Goal: Information Seeking & Learning: Learn about a topic

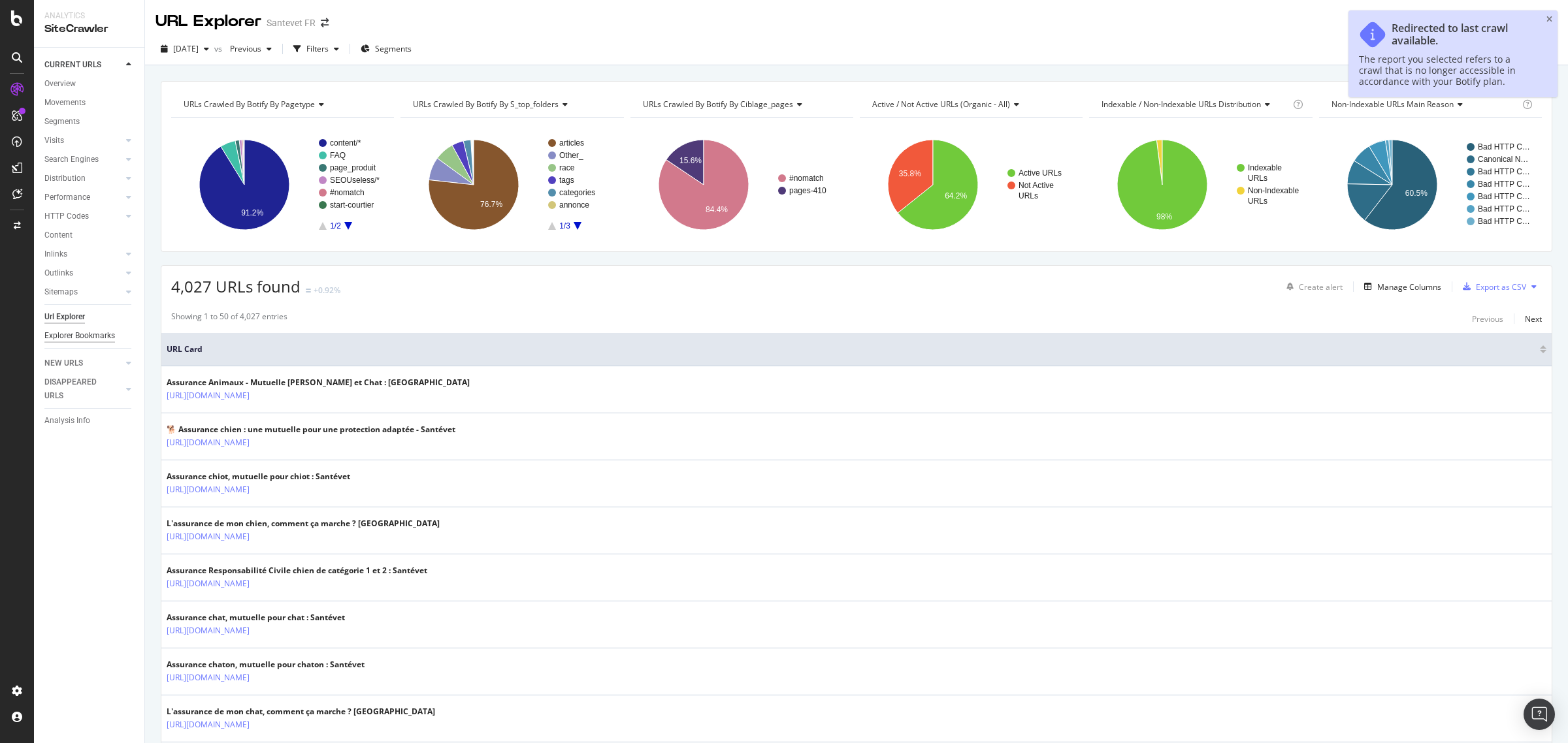
click at [85, 335] on div "Explorer Bookmarks" at bounding box center [79, 336] width 70 height 14
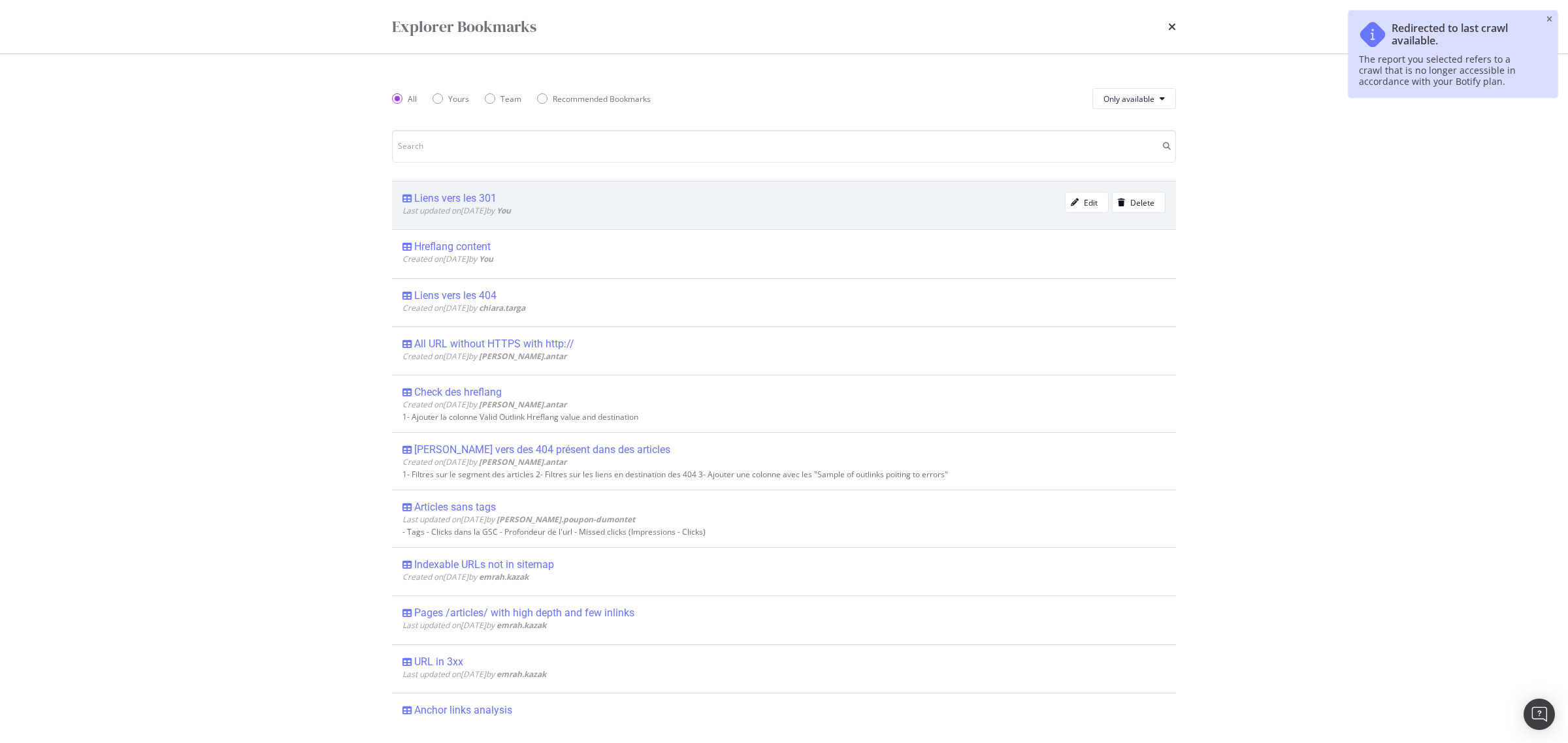
click at [472, 196] on div "Liens vers les 301" at bounding box center [455, 198] width 82 height 13
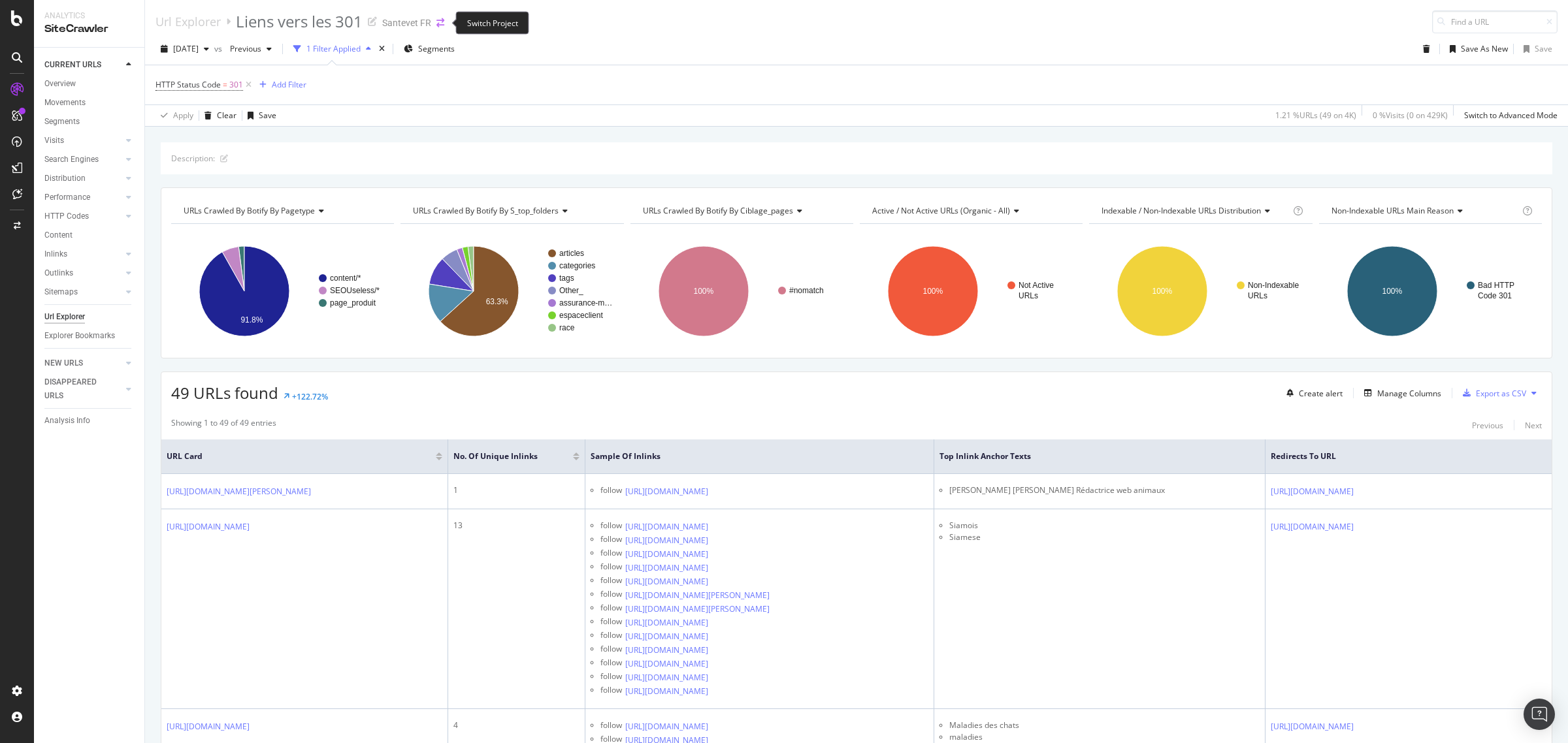
click at [441, 22] on icon "arrow-right-arrow-left" at bounding box center [440, 23] width 8 height 9
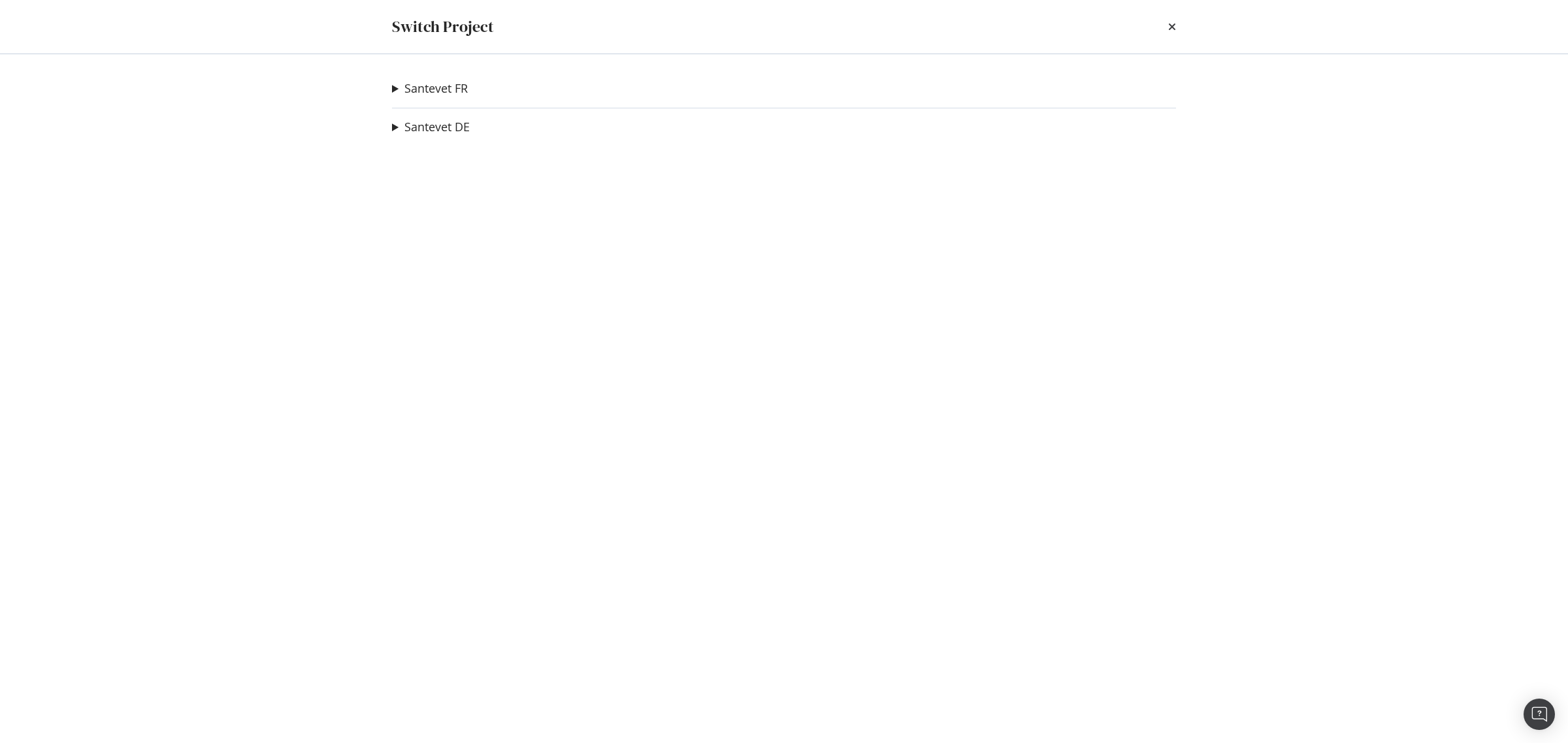
click at [391, 88] on div "[DEMOGRAPHIC_DATA] BE Ad-Hoc Project Santevet ES Ad-Hoc Project Santevet IT Ad-…" at bounding box center [784, 399] width 836 height 689
click at [397, 89] on summary "Santevet FR" at bounding box center [430, 88] width 76 height 17
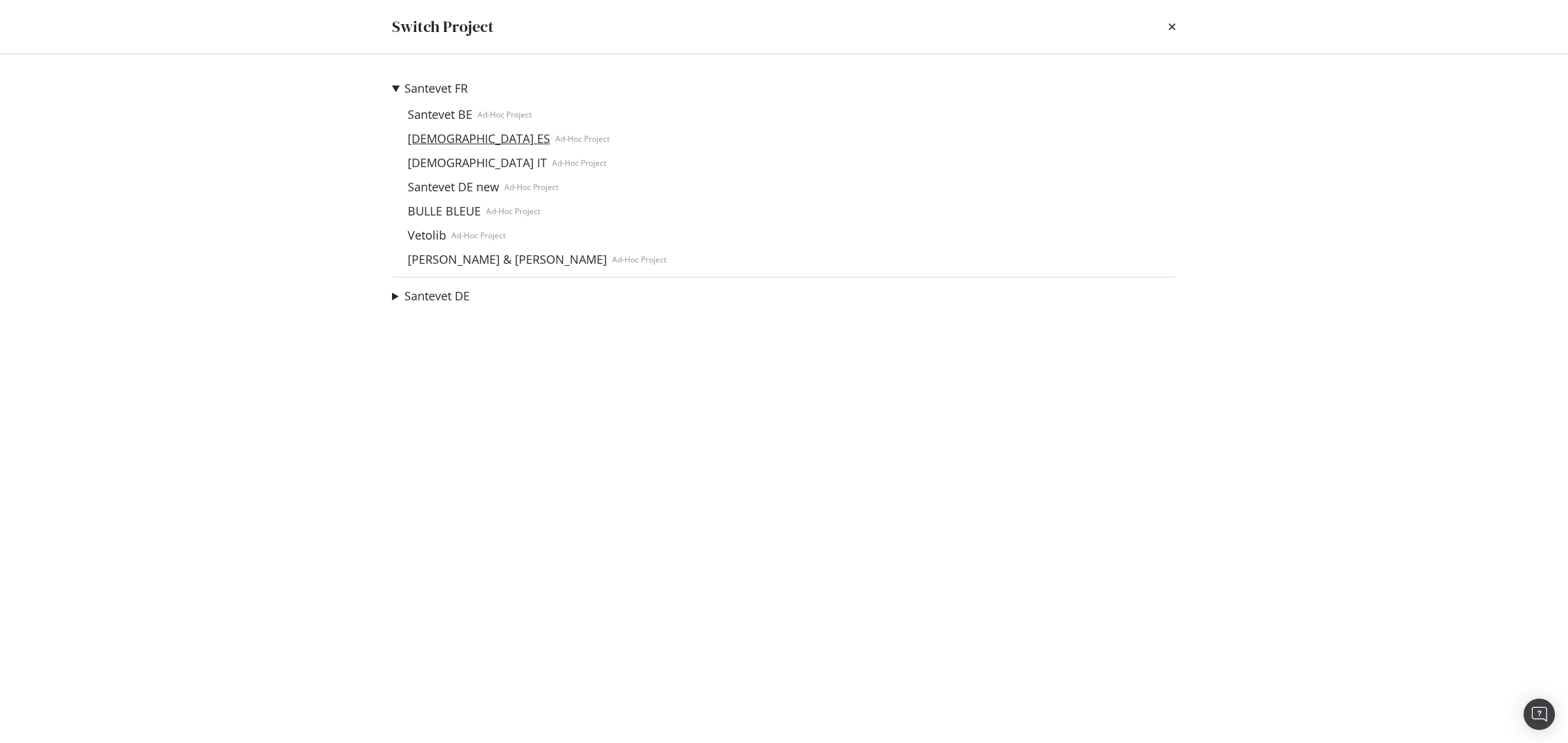
click at [431, 132] on link "[DEMOGRAPHIC_DATA] ES" at bounding box center [479, 139] width 153 height 14
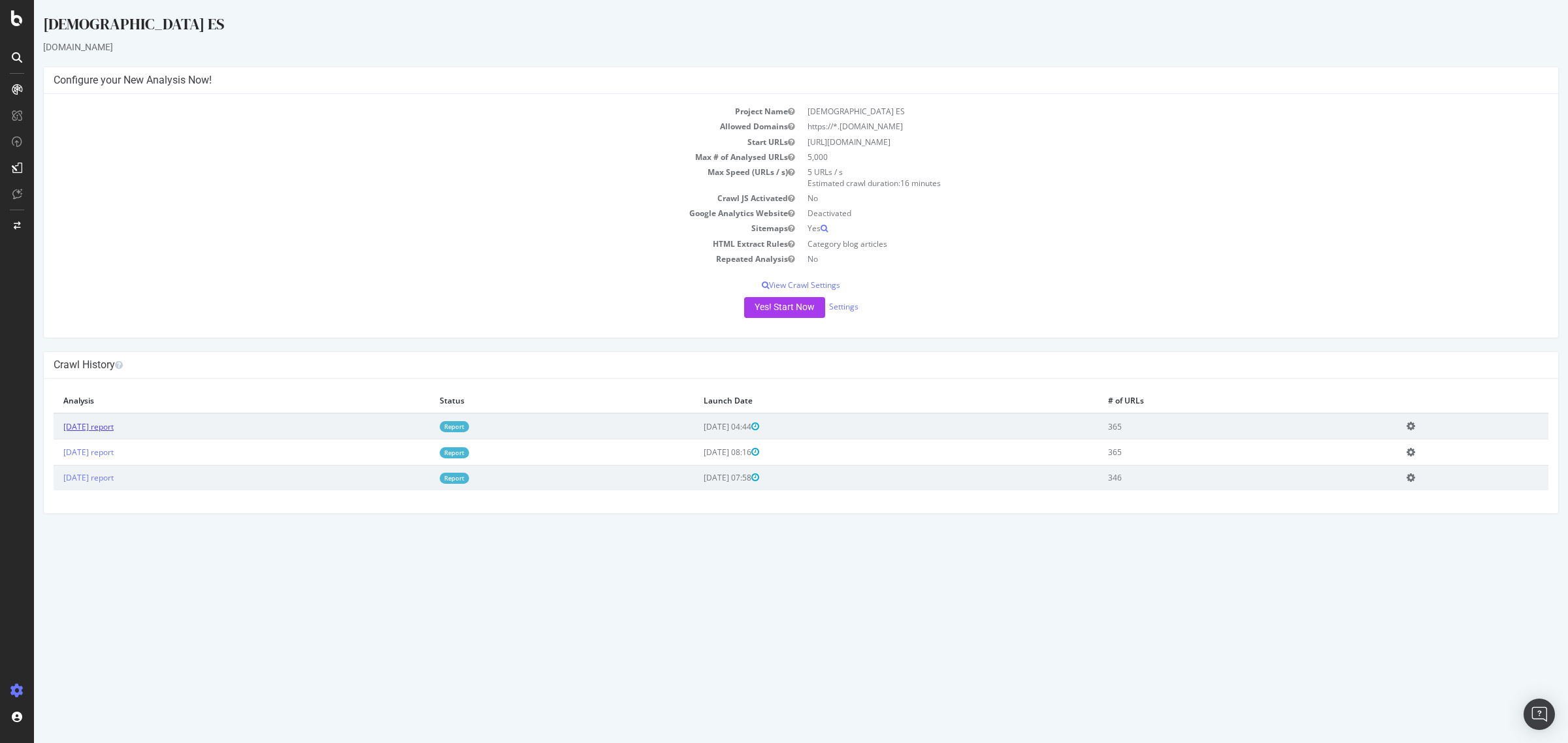
click at [113, 425] on link "[DATE] report" at bounding box center [88, 426] width 51 height 11
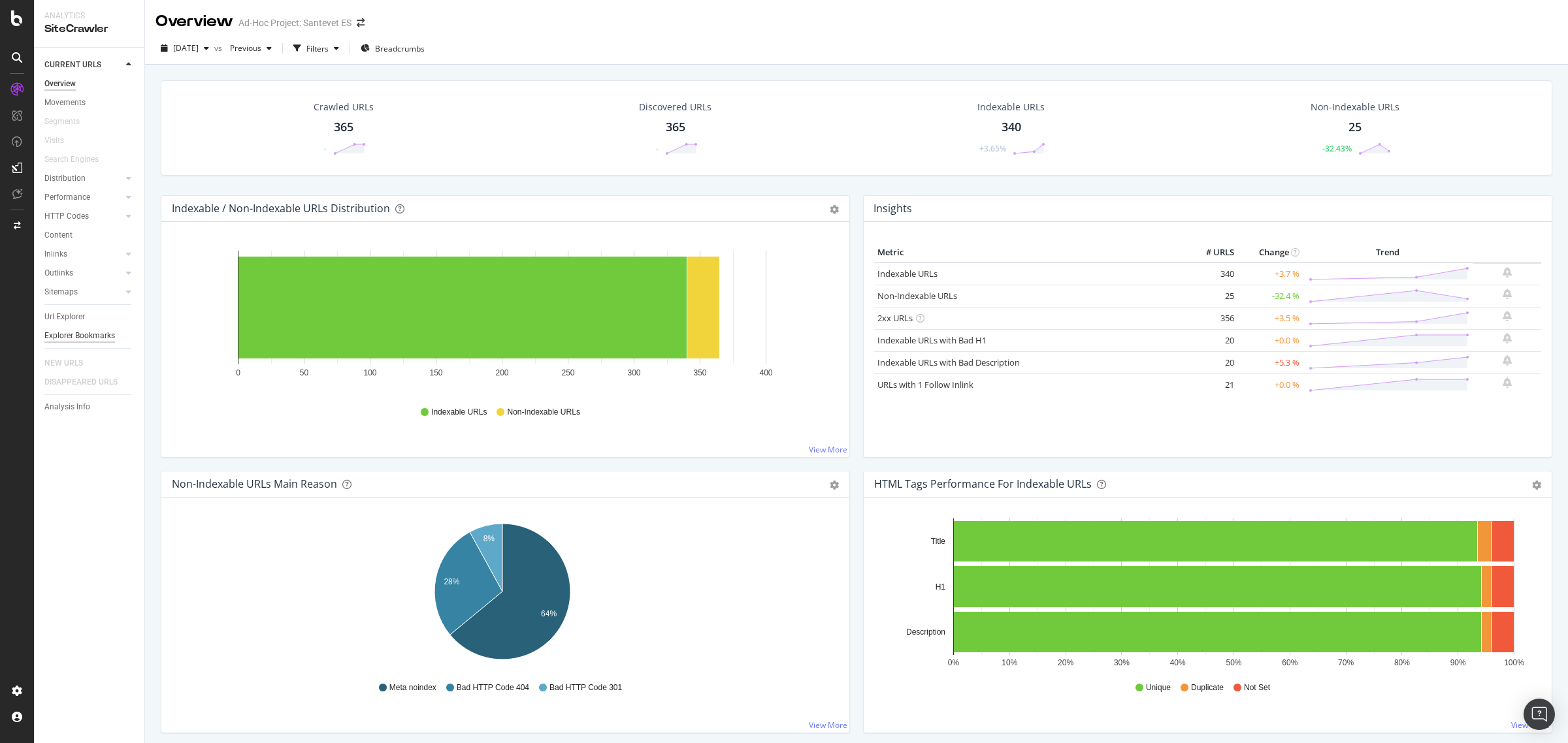
click at [95, 335] on div "Explorer Bookmarks" at bounding box center [79, 336] width 70 height 14
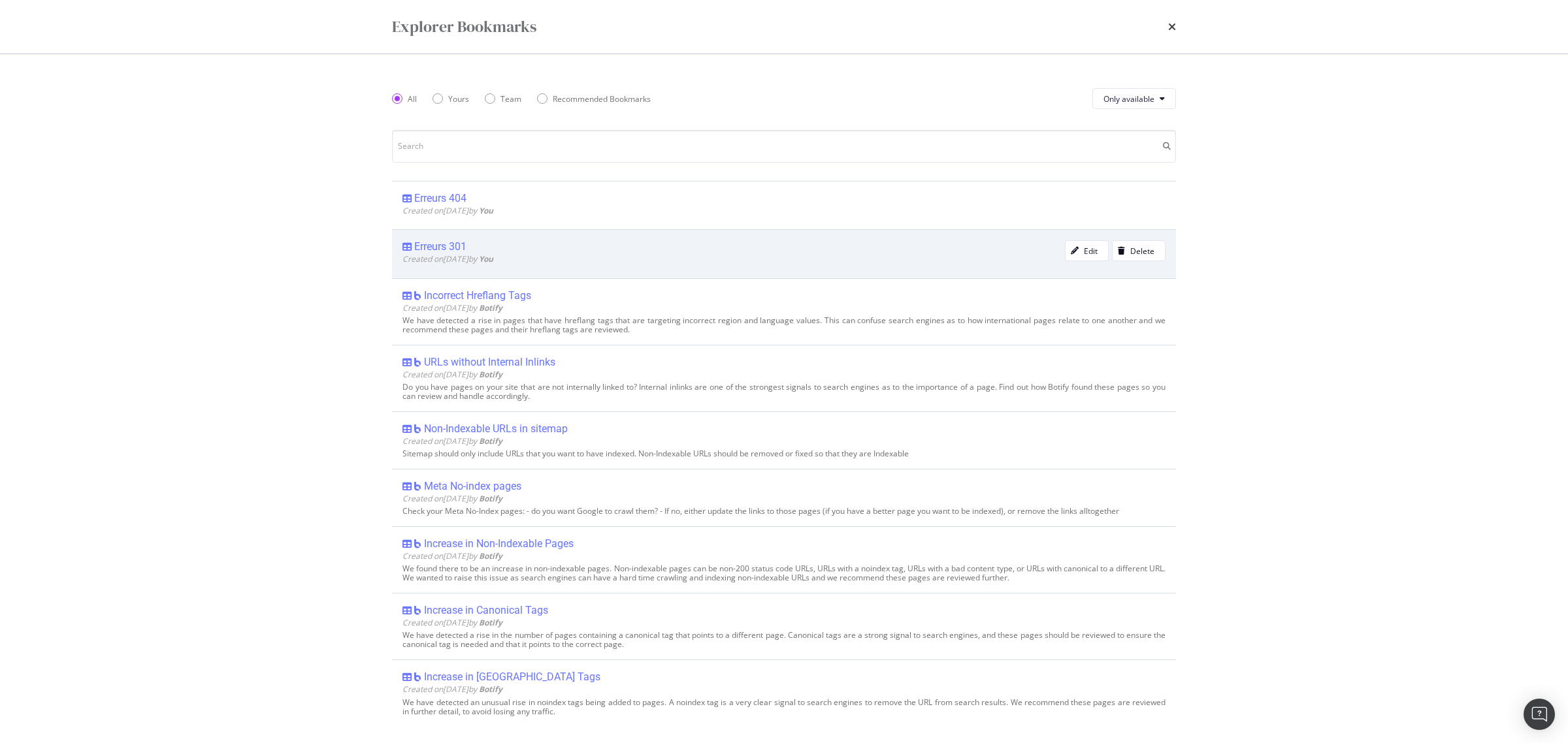
click at [448, 240] on div "Erreurs 301 Created on [DATE] by You Edit Delete" at bounding box center [784, 253] width 784 height 48
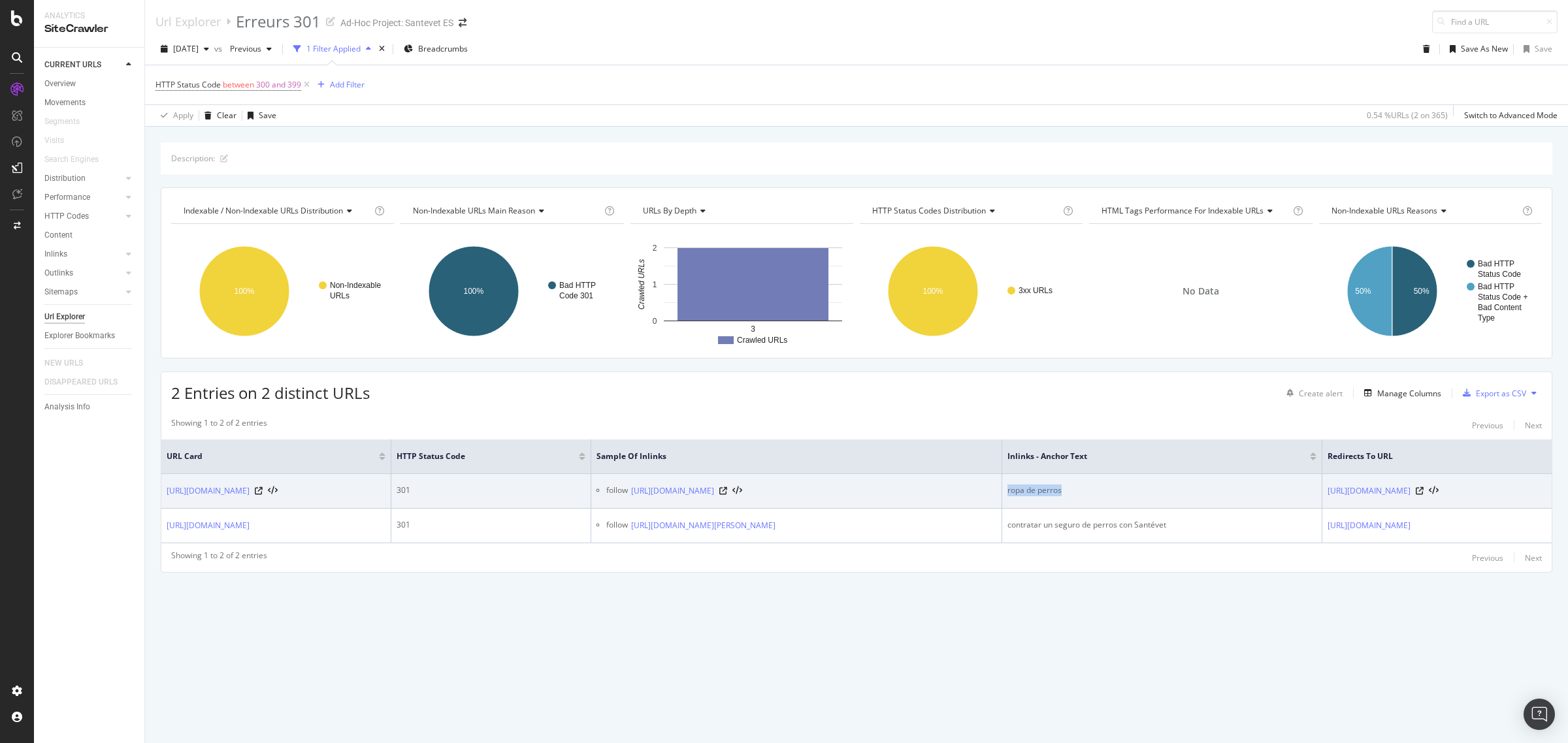
copy div "ropa de perros"
drag, startPoint x: 1079, startPoint y: 490, endPoint x: 1017, endPoint y: 493, distance: 62.1
click at [1015, 493] on div "ropa de perros" at bounding box center [1162, 491] width 309 height 12
click at [727, 492] on icon at bounding box center [724, 491] width 8 height 8
click at [1424, 491] on icon at bounding box center [1420, 491] width 8 height 8
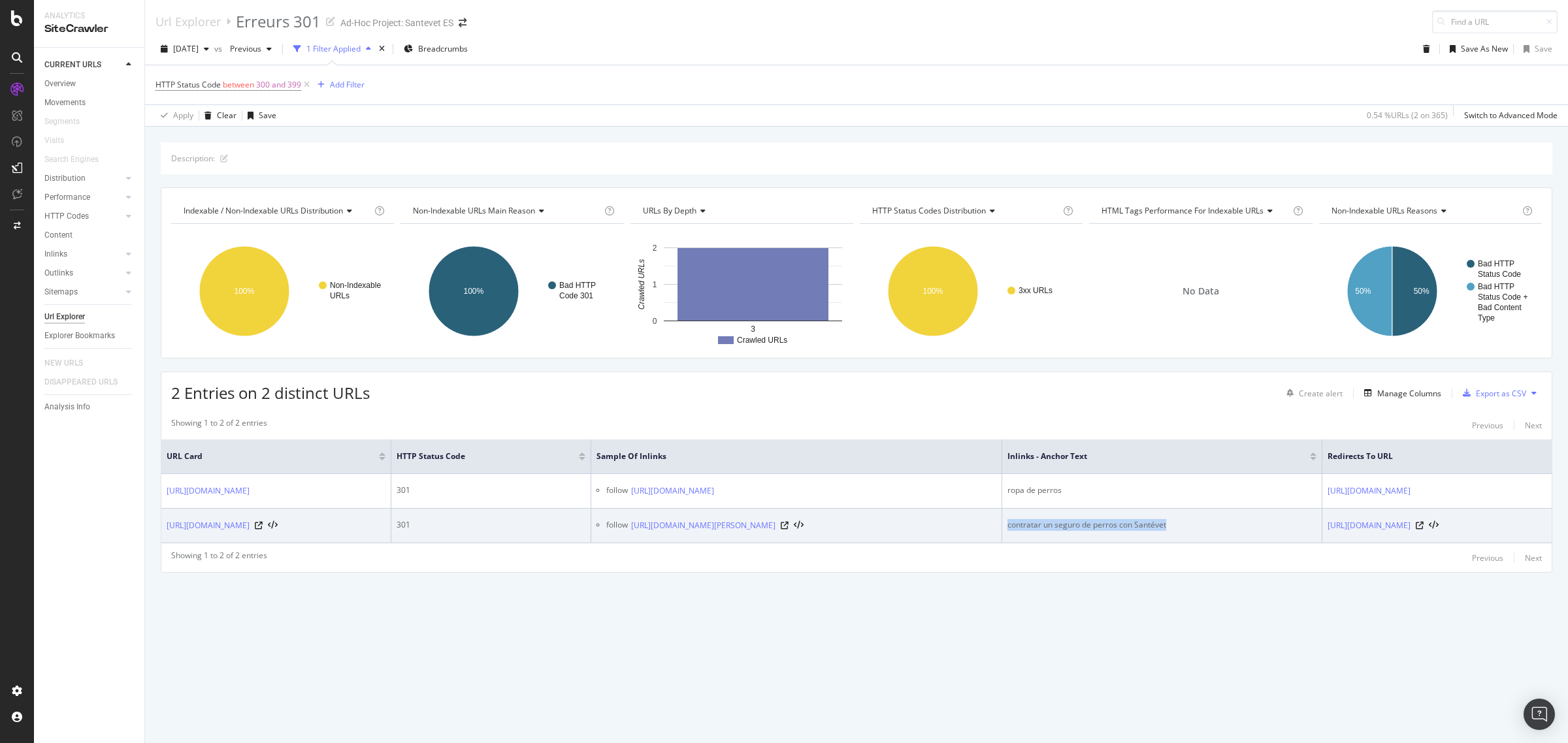
copy div "contratar un seguro de perros con Santévet"
drag, startPoint x: 1182, startPoint y: 531, endPoint x: 1014, endPoint y: 526, distance: 168.1
click at [1014, 526] on div "contratar un seguro de perros con Santévet" at bounding box center [1162, 525] width 309 height 12
click at [789, 530] on icon at bounding box center [785, 526] width 8 height 8
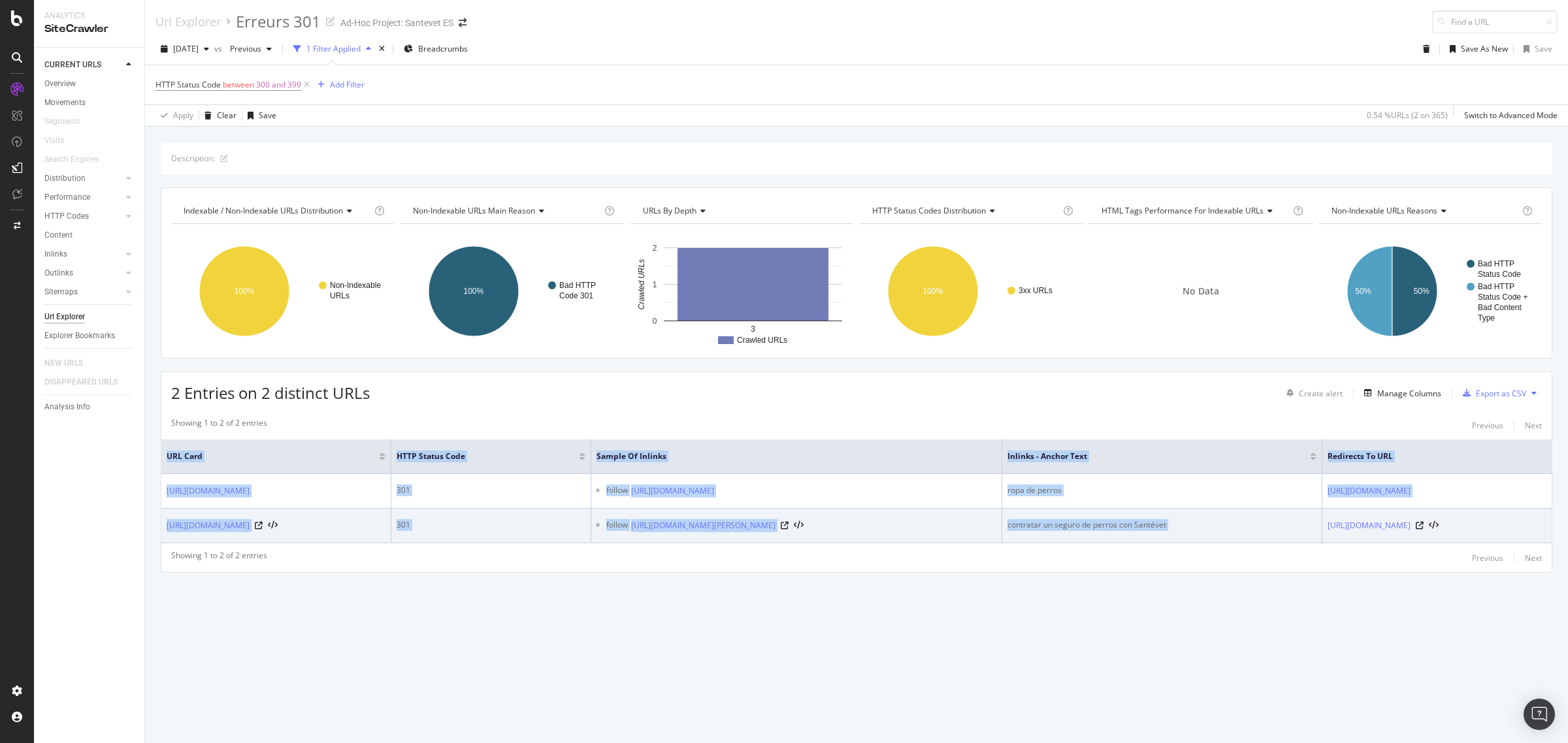
drag, startPoint x: 1468, startPoint y: 528, endPoint x: 1229, endPoint y: 527, distance: 239.0
click at [1322, 527] on td "[URL][DOMAIN_NAME]" at bounding box center [1436, 526] width 229 height 35
copy table "URL Card HTTP Status Code Sample of Inlinks Inlinks - Anchor Text Redirects to …"
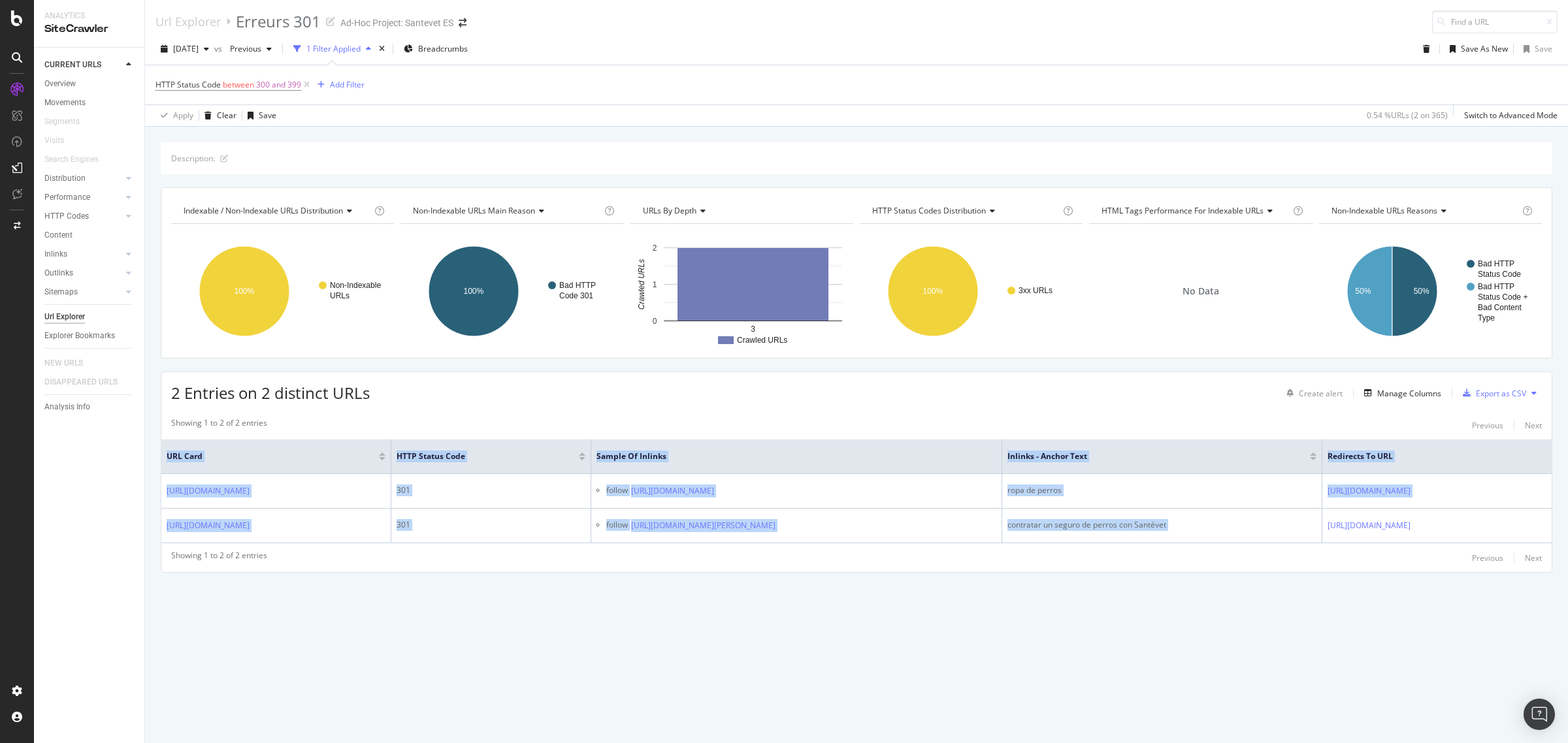
drag, startPoint x: 304, startPoint y: 85, endPoint x: 259, endPoint y: 91, distance: 45.4
click at [304, 85] on icon at bounding box center [306, 85] width 11 height 13
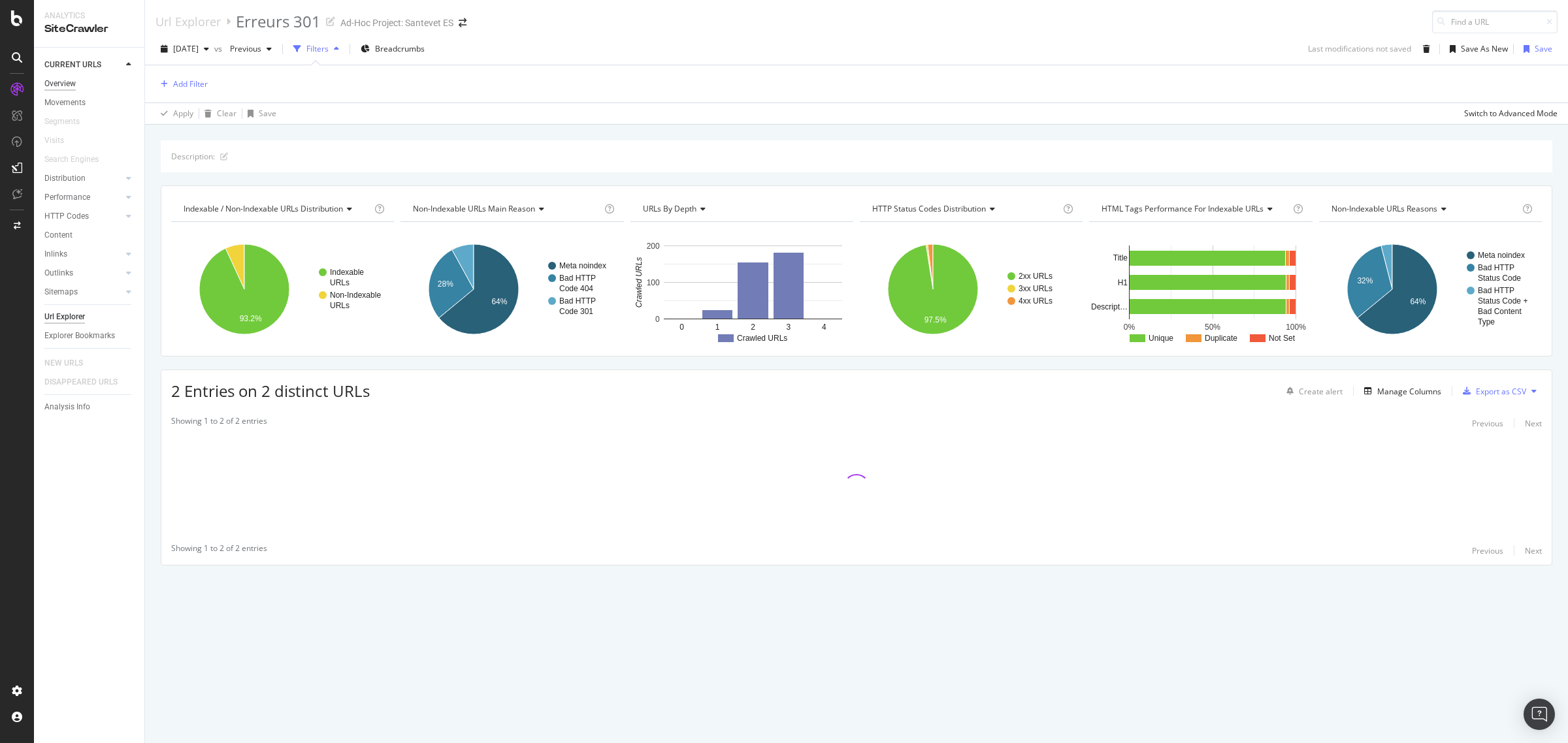
click at [70, 87] on div "Overview" at bounding box center [60, 84] width 31 height 14
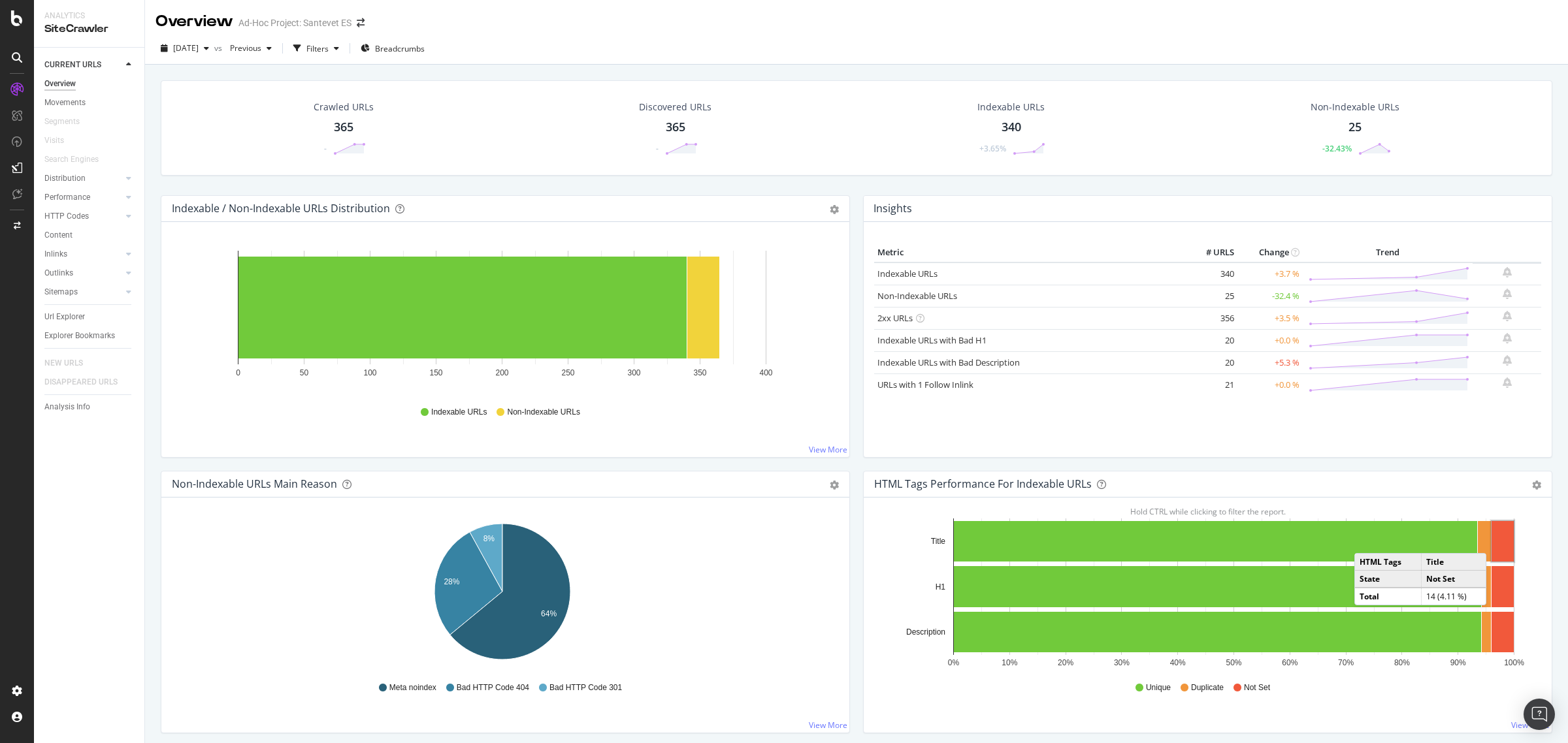
click at [1492, 541] on rect "A chart." at bounding box center [1502, 542] width 22 height 41
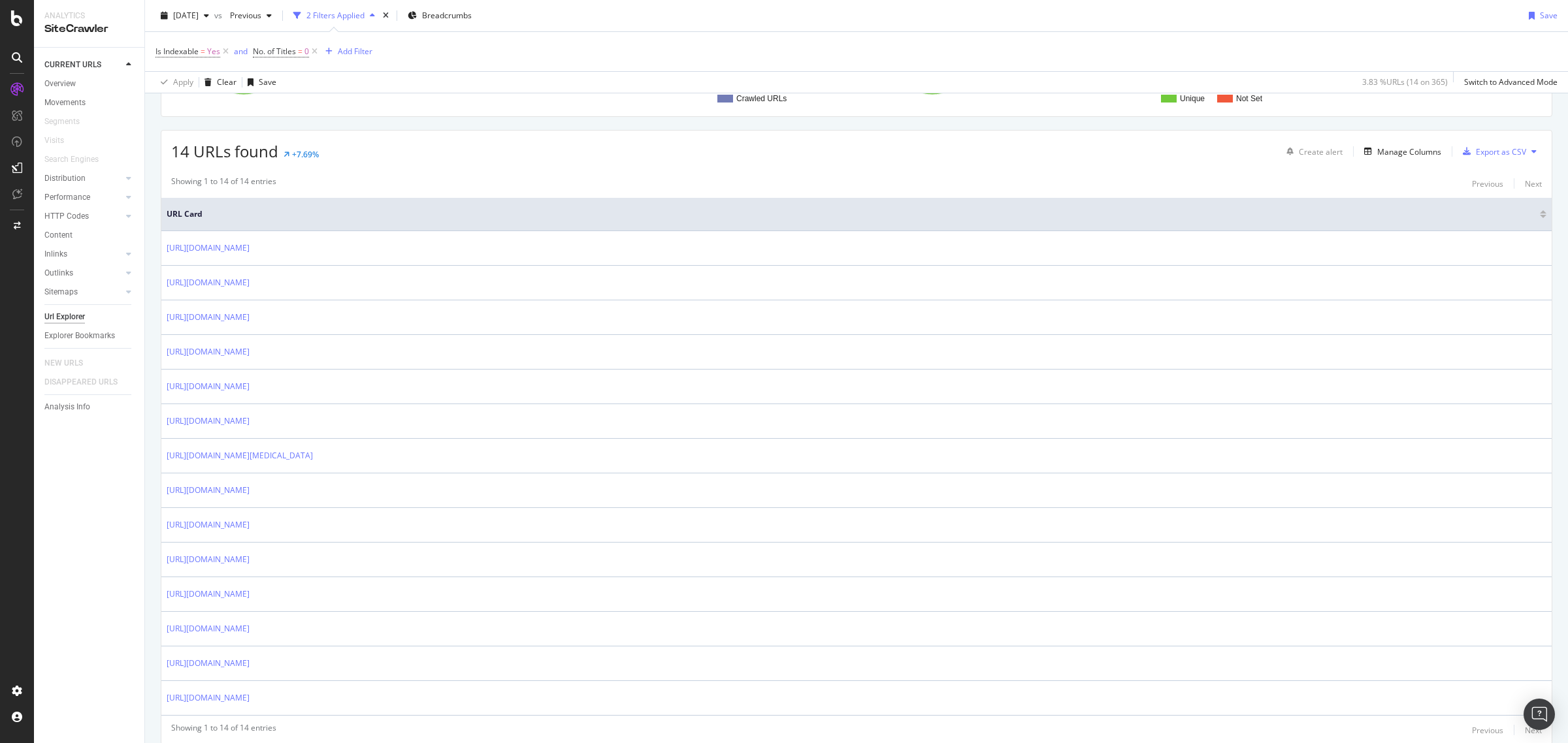
scroll to position [247, 0]
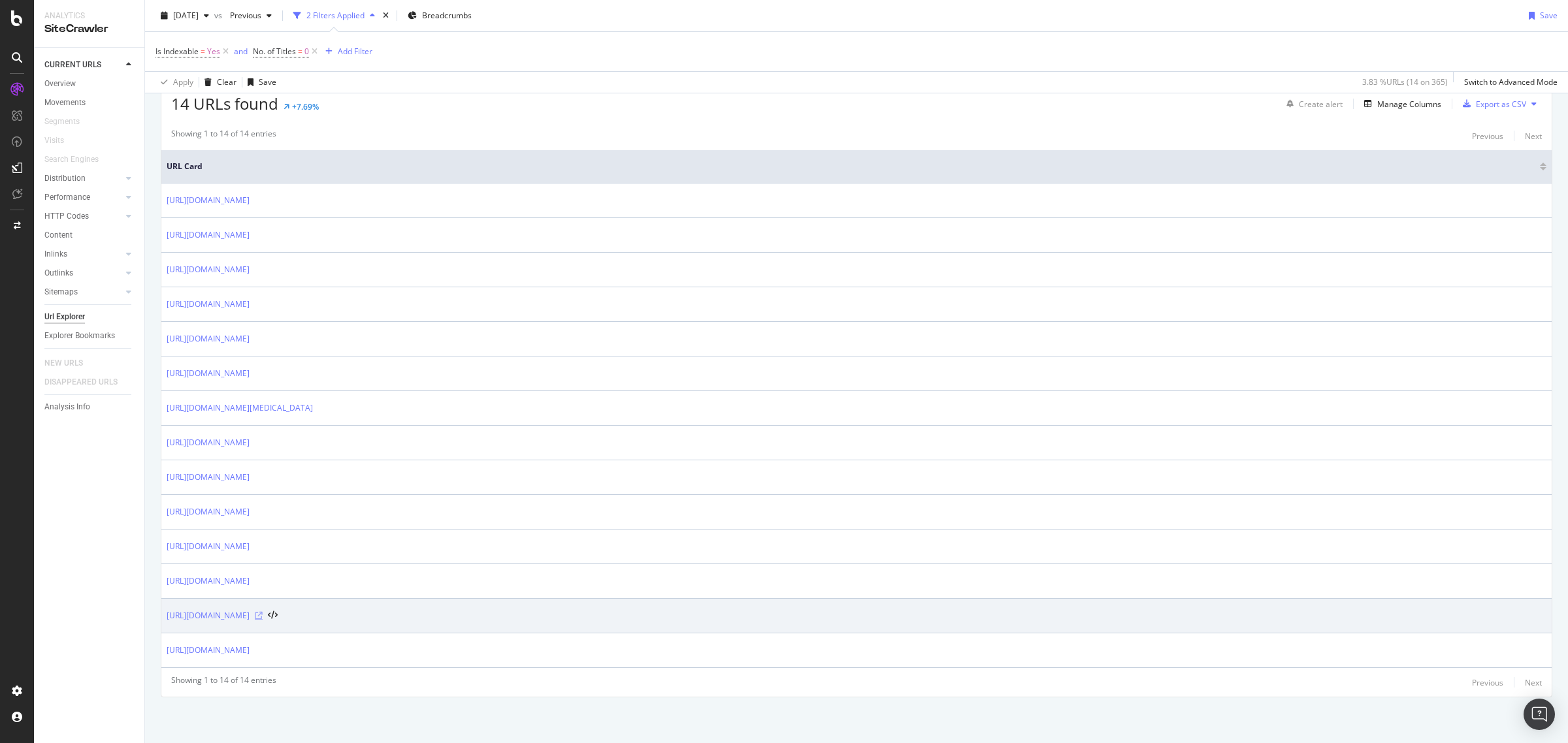
click at [262, 613] on icon at bounding box center [259, 616] width 8 height 8
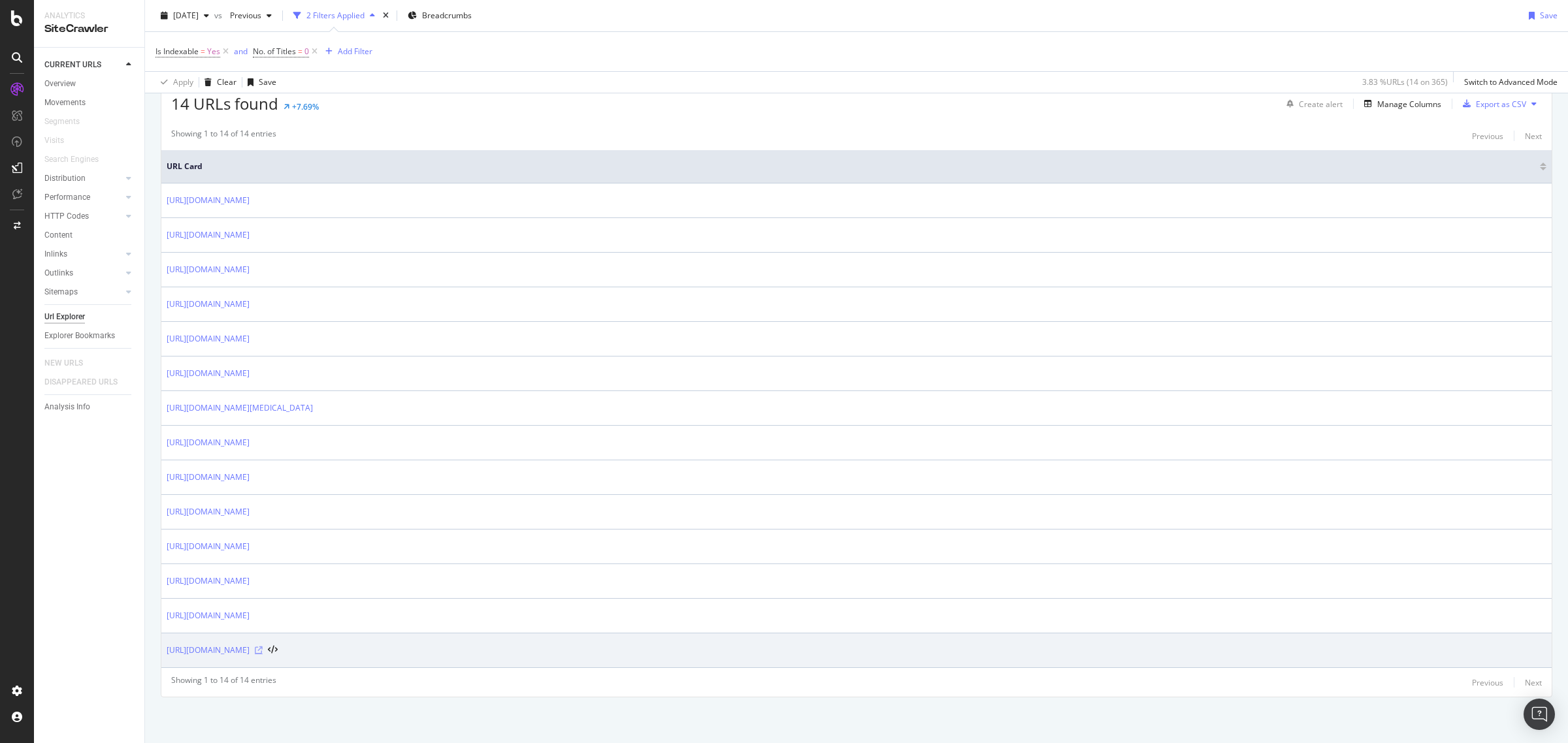
click at [262, 650] on icon at bounding box center [259, 651] width 8 height 8
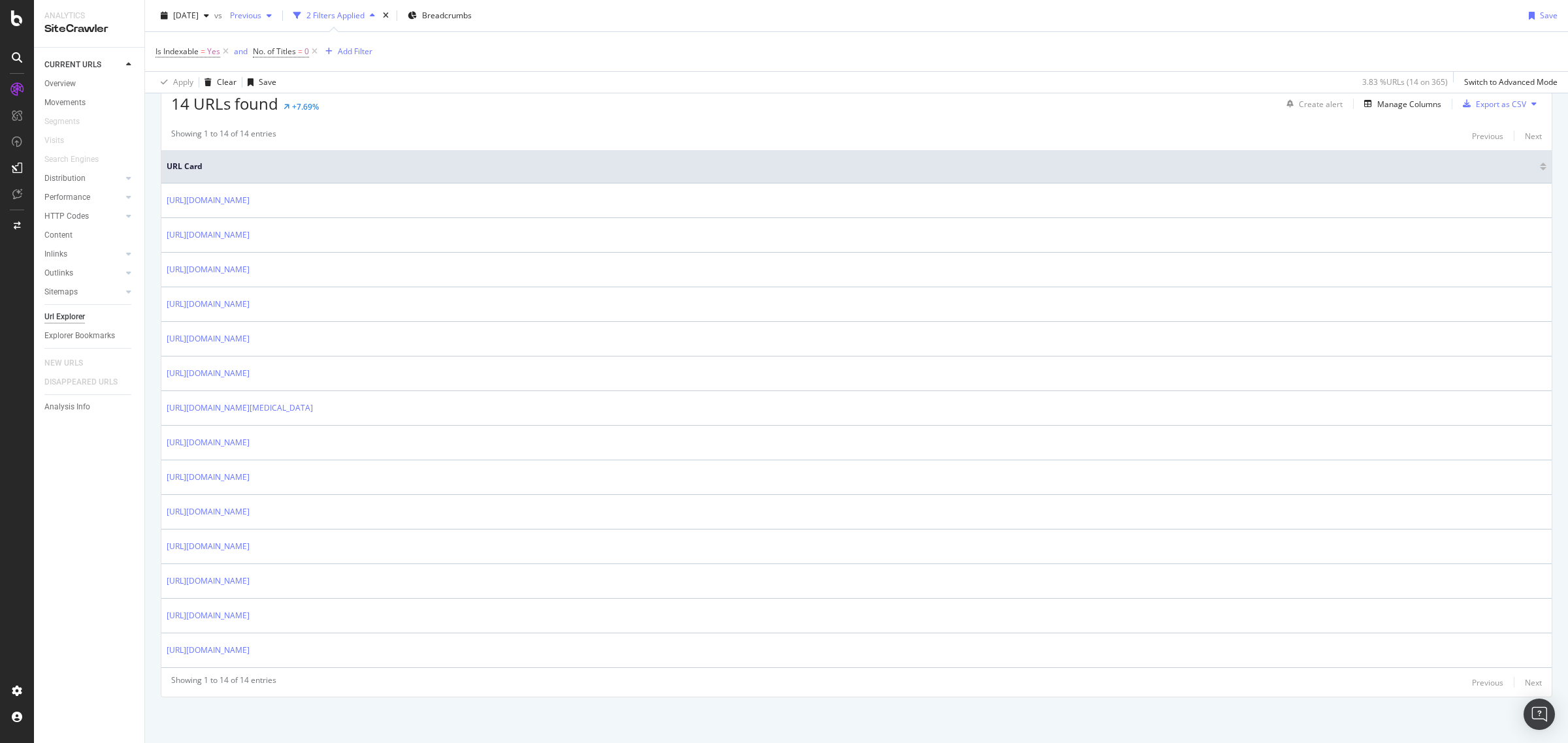
drag, startPoint x: 315, startPoint y: 49, endPoint x: 262, endPoint y: 51, distance: 53.0
click at [315, 49] on icon at bounding box center [315, 51] width 11 height 13
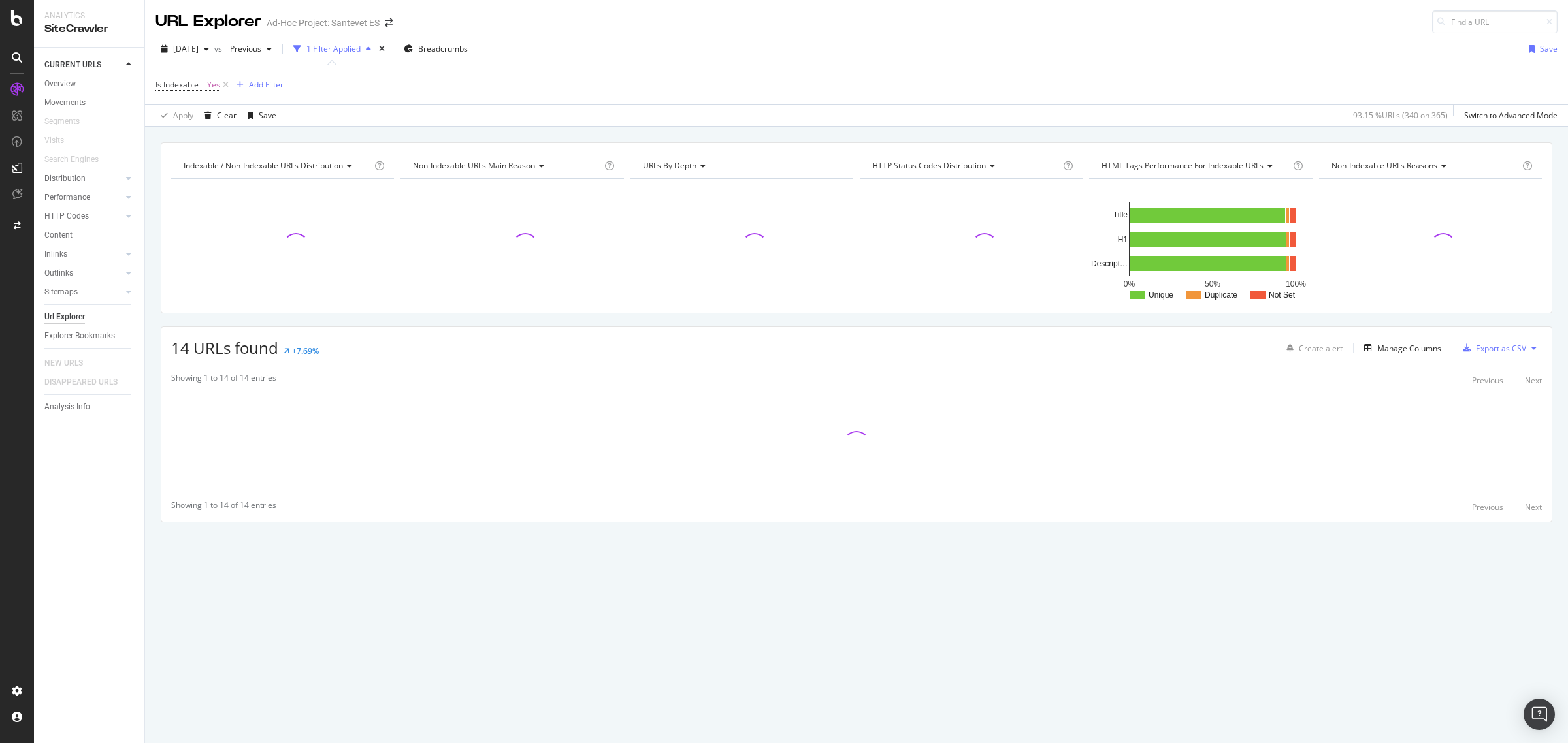
drag, startPoint x: 229, startPoint y: 85, endPoint x: 237, endPoint y: 86, distance: 8.1
click at [228, 85] on icon at bounding box center [225, 85] width 11 height 13
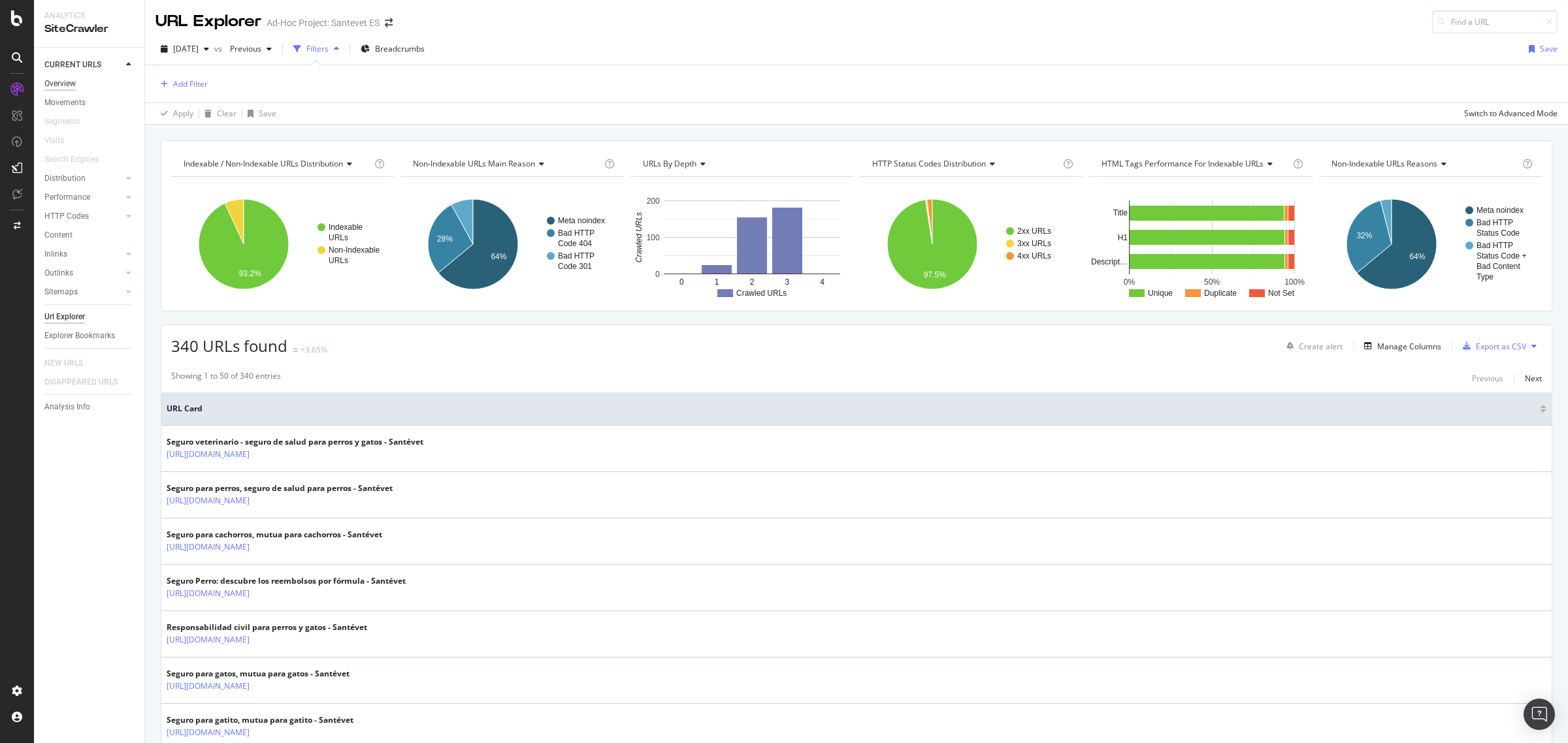
click at [57, 82] on div "Overview" at bounding box center [60, 84] width 31 height 14
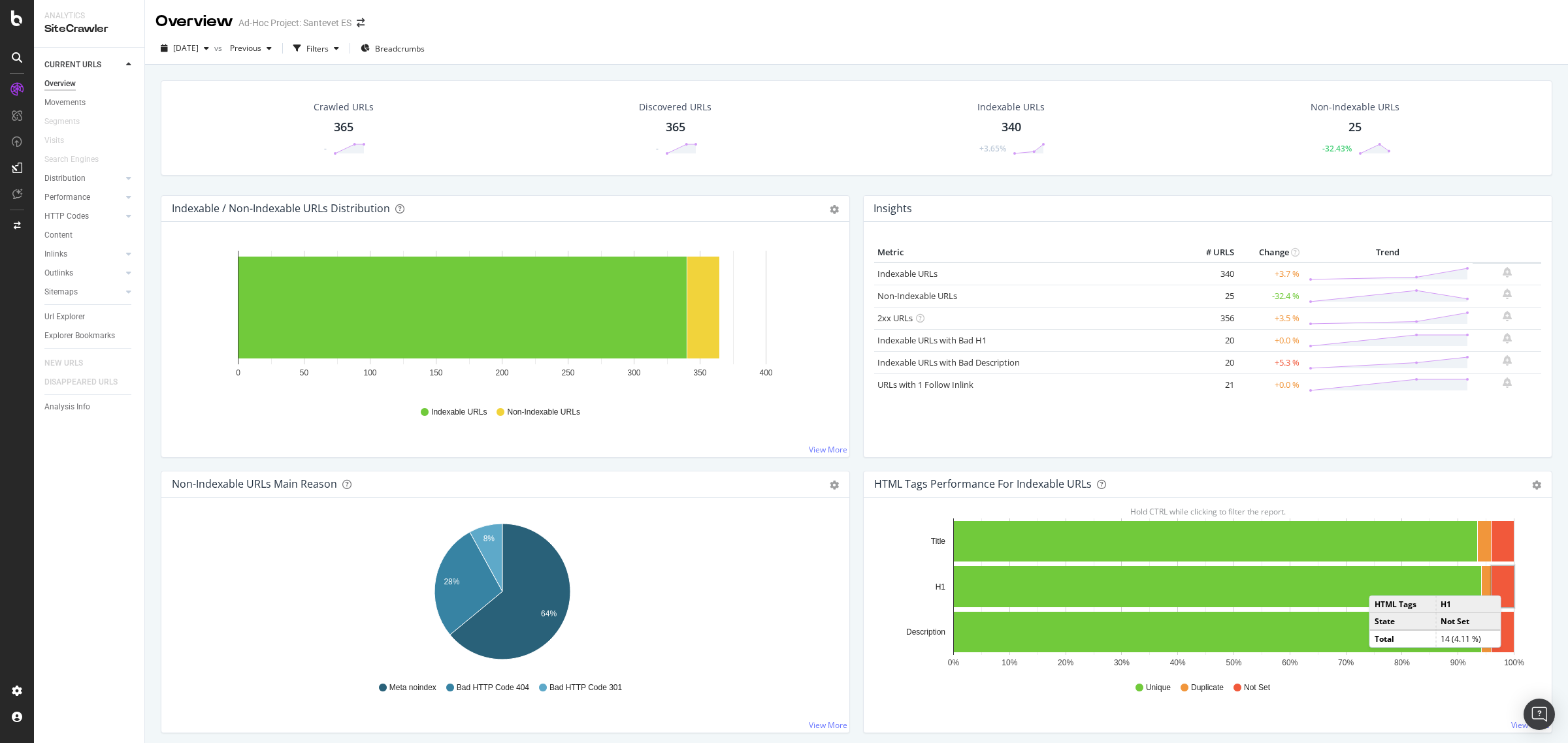
click at [1501, 584] on rect "A chart." at bounding box center [1502, 587] width 22 height 41
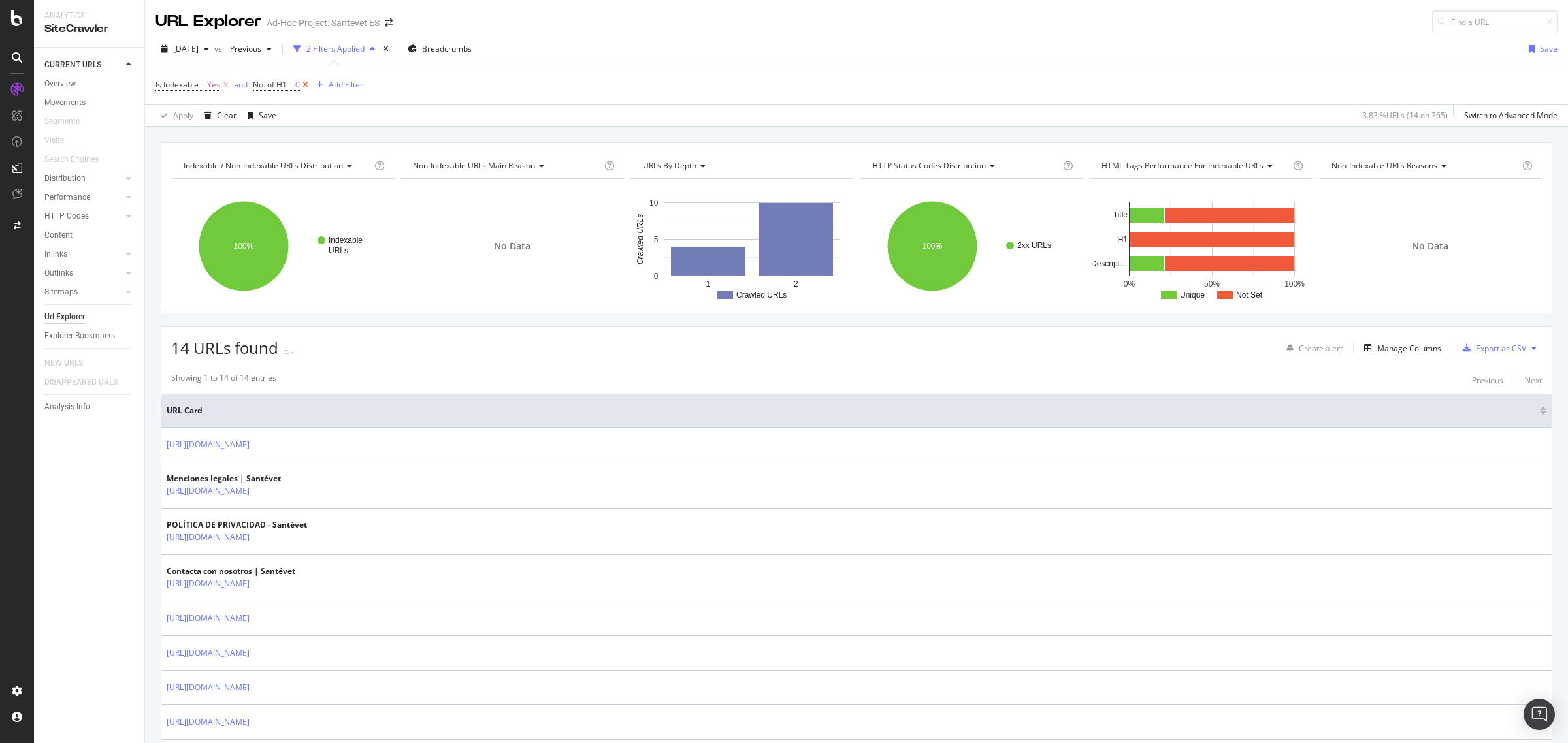
click at [309, 82] on icon at bounding box center [305, 85] width 11 height 13
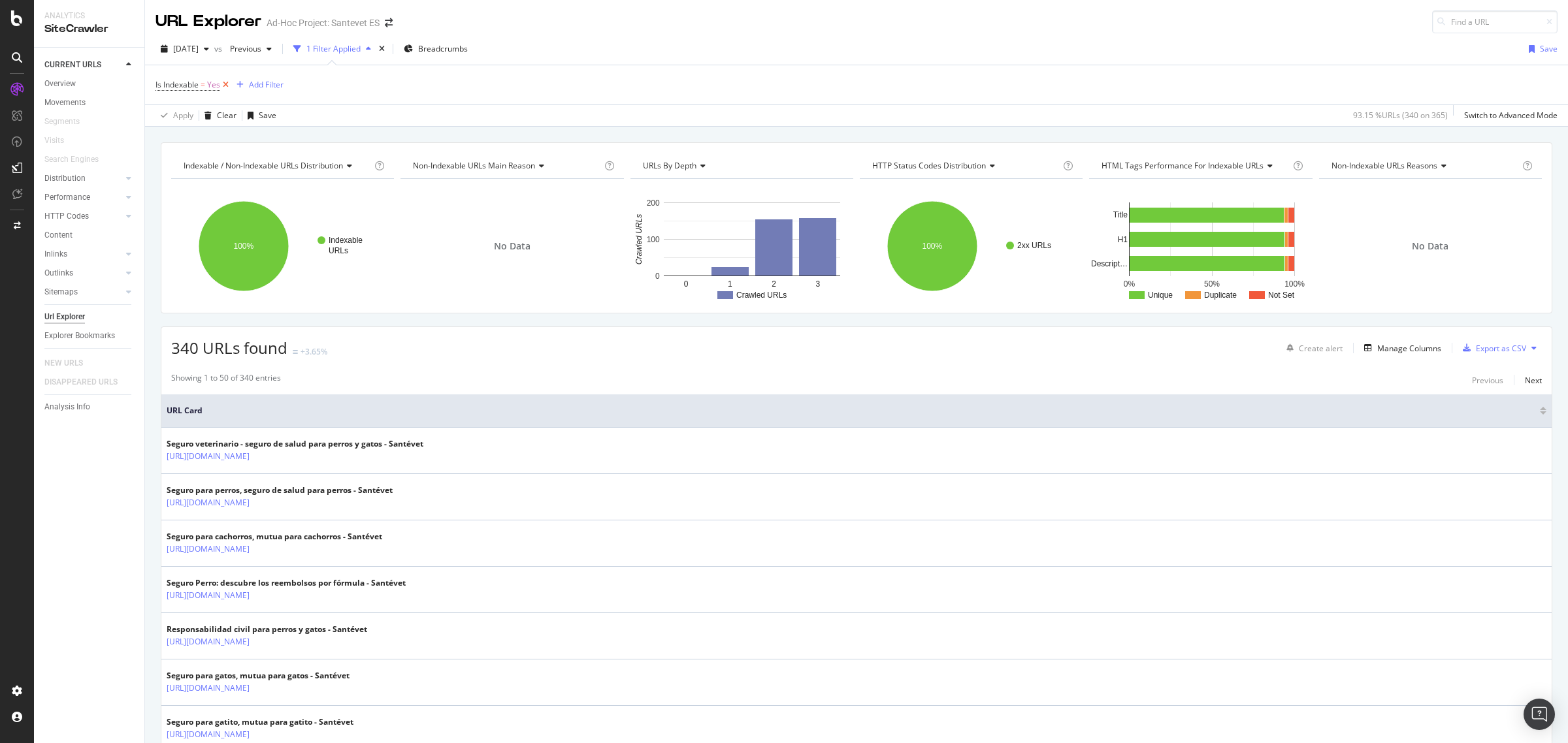
click at [228, 84] on icon at bounding box center [225, 85] width 11 height 13
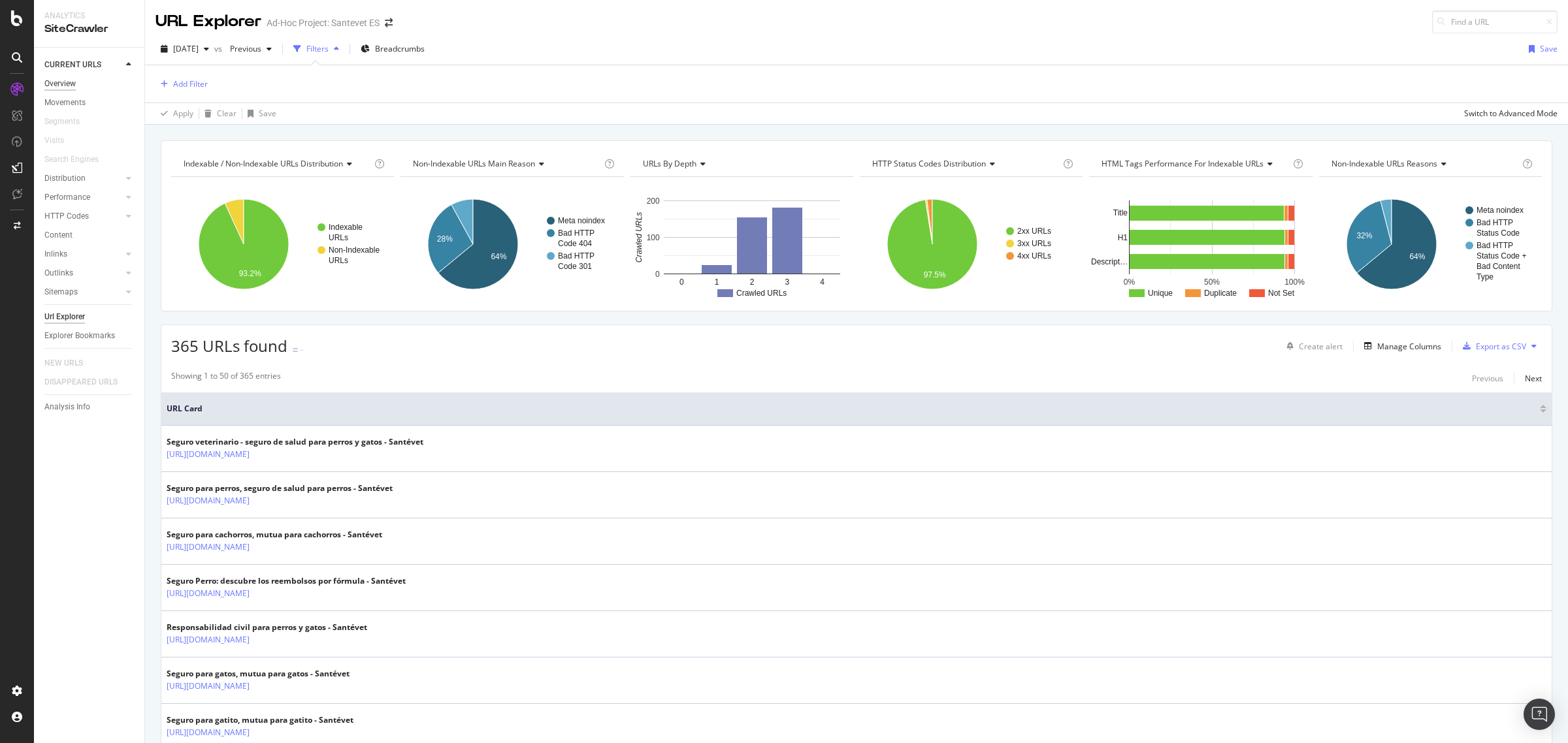
click at [67, 87] on div "Overview" at bounding box center [60, 84] width 31 height 14
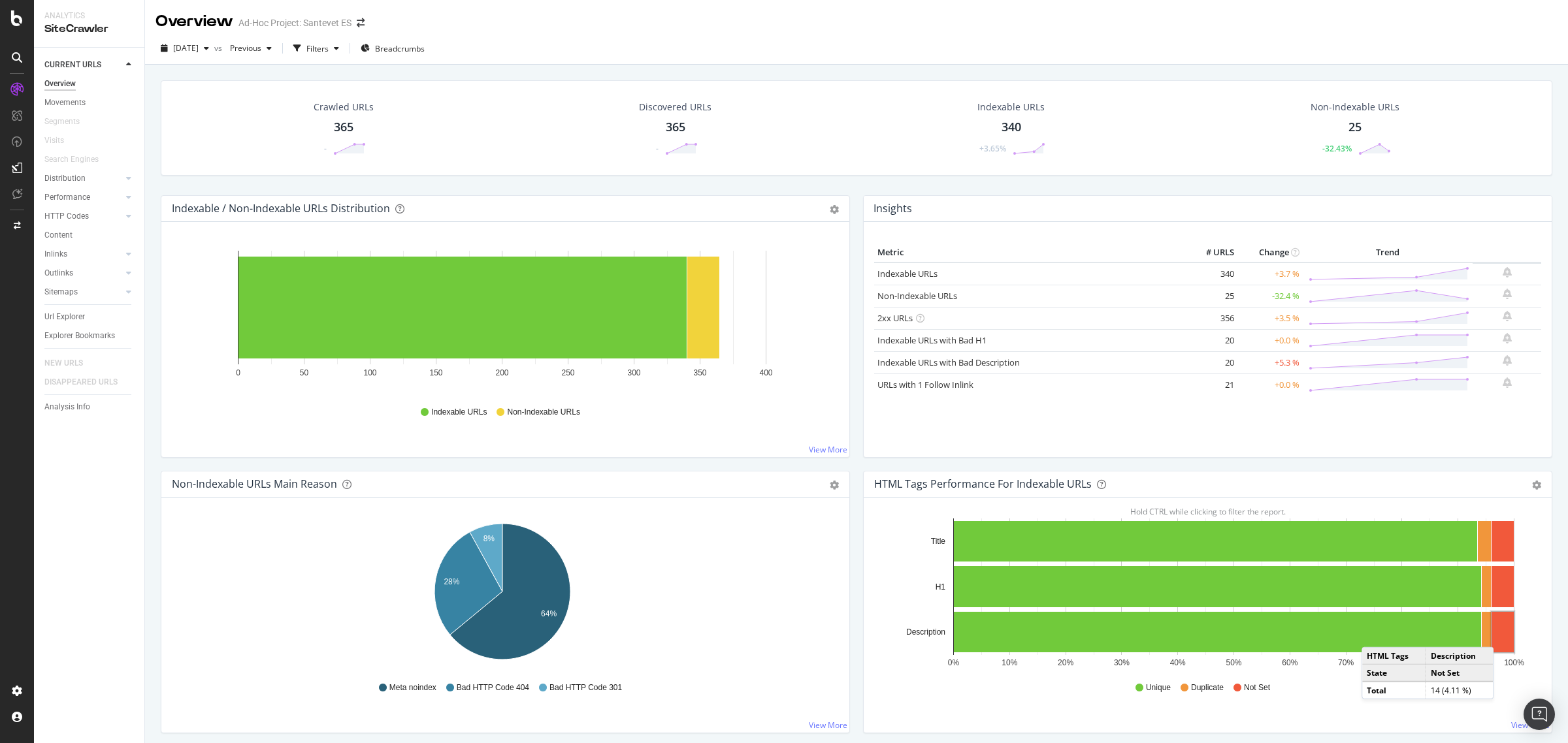
click at [1494, 635] on rect "A chart." at bounding box center [1502, 633] width 22 height 41
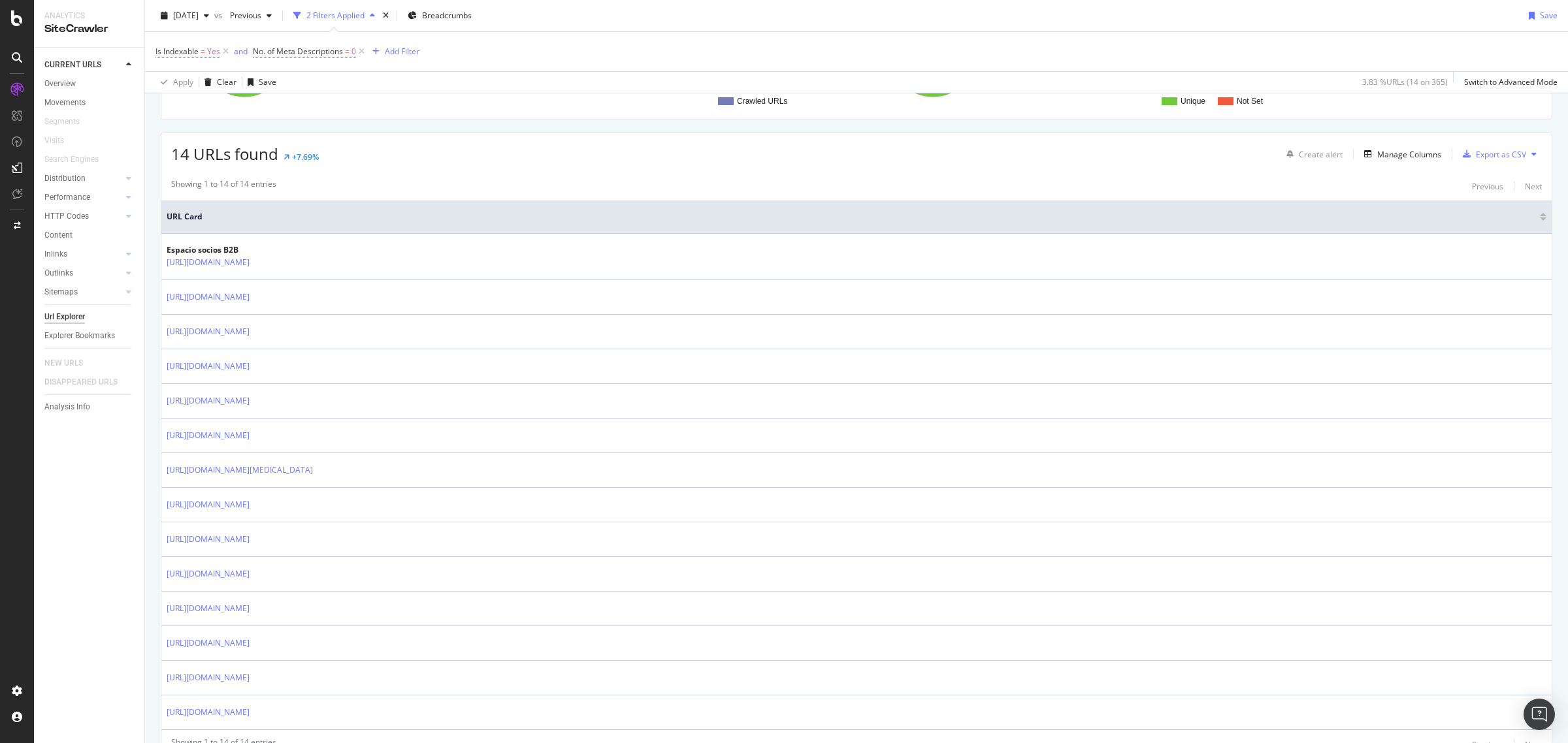
scroll to position [245, 0]
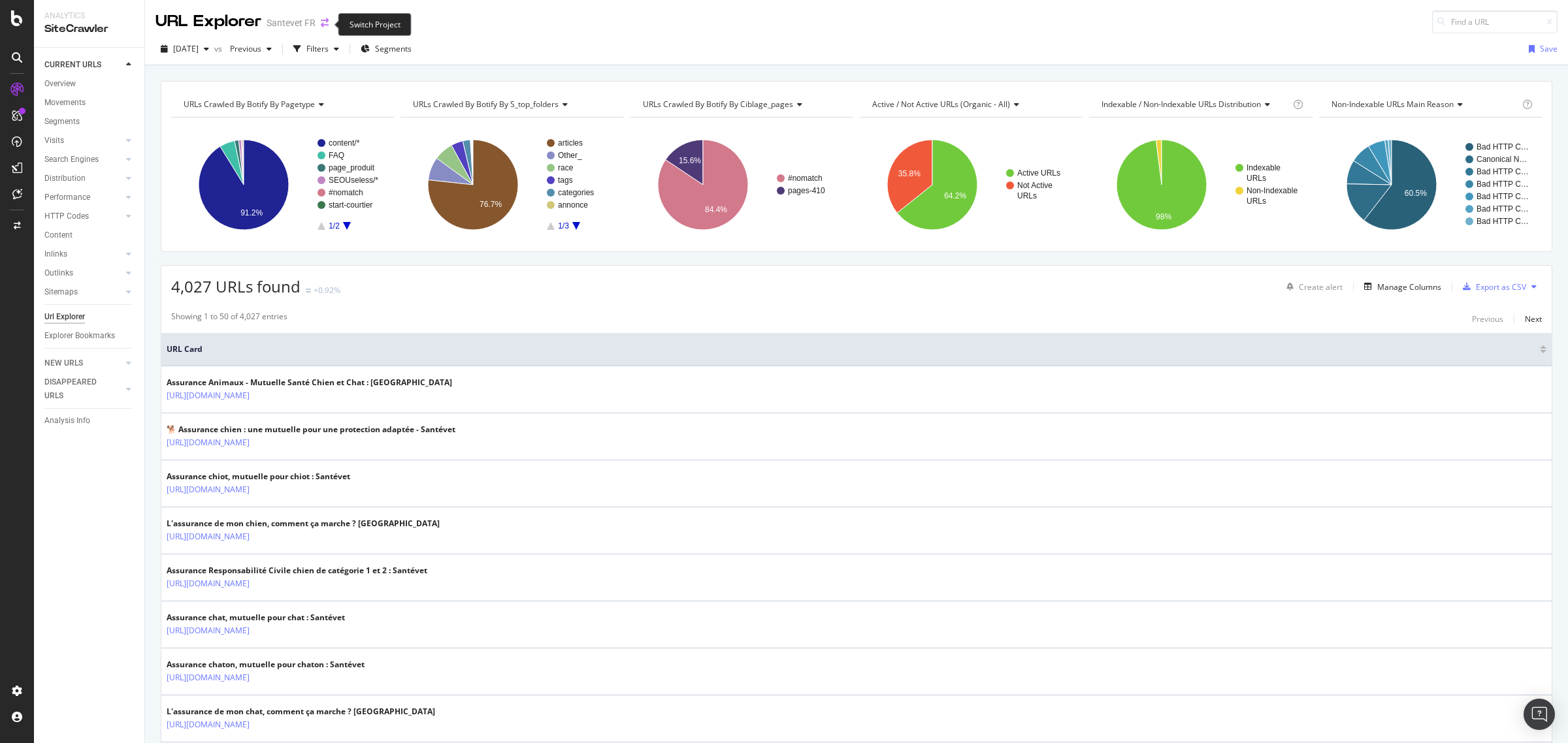
click at [321, 26] on icon "arrow-right-arrow-left" at bounding box center [324, 23] width 8 height 9
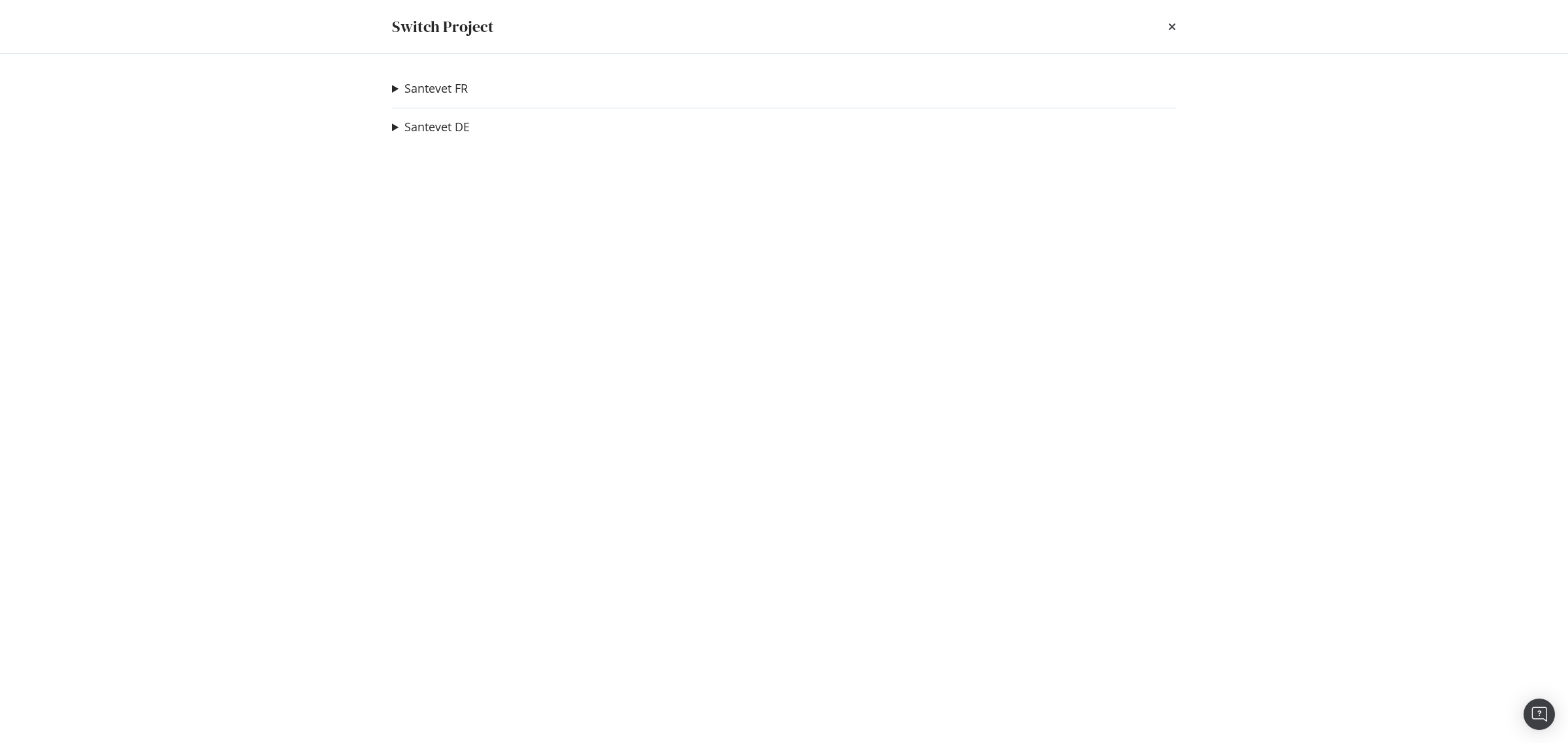
click at [393, 85] on summary "Santevet FR" at bounding box center [430, 88] width 76 height 17
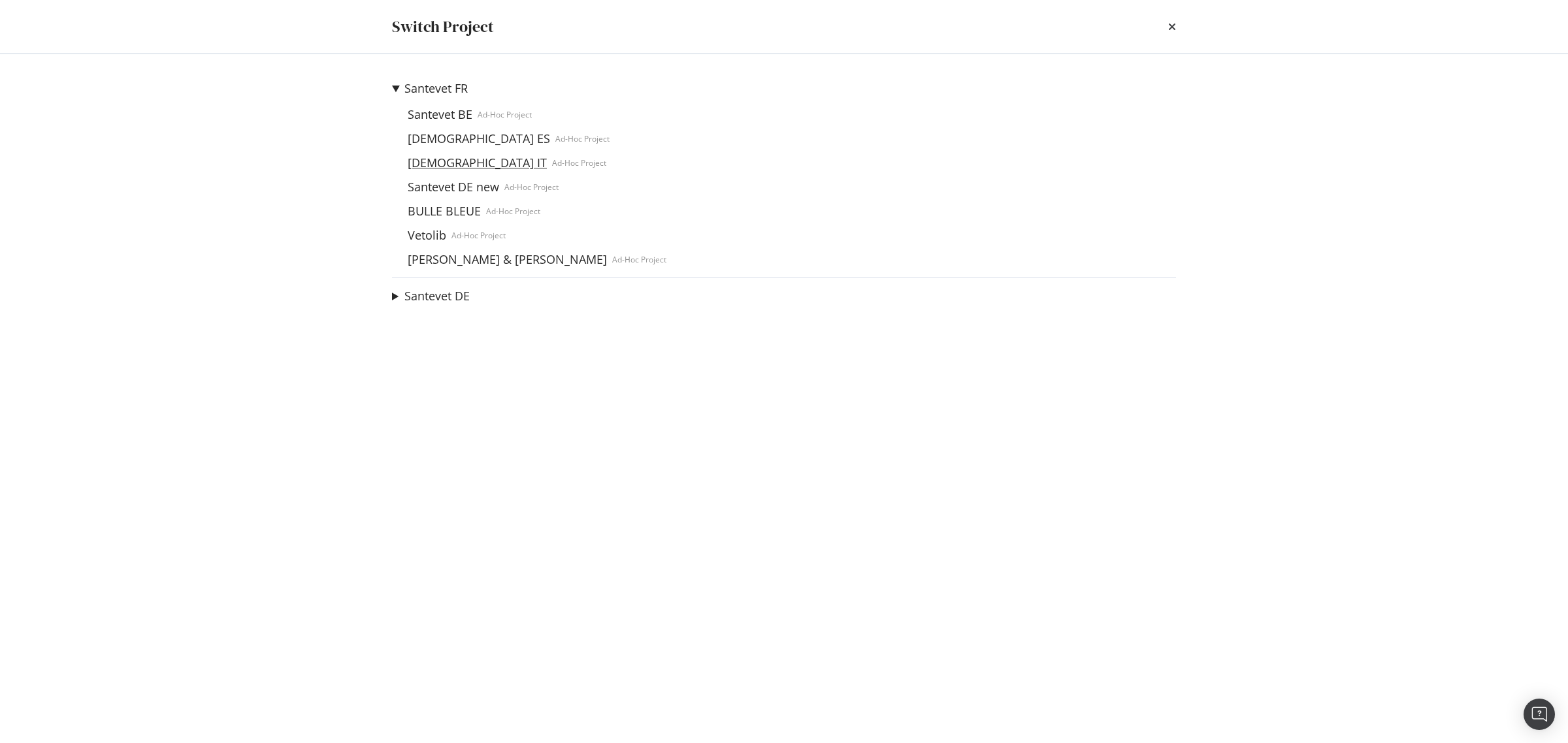
click at [442, 163] on link "[DEMOGRAPHIC_DATA] IT" at bounding box center [477, 163] width 150 height 14
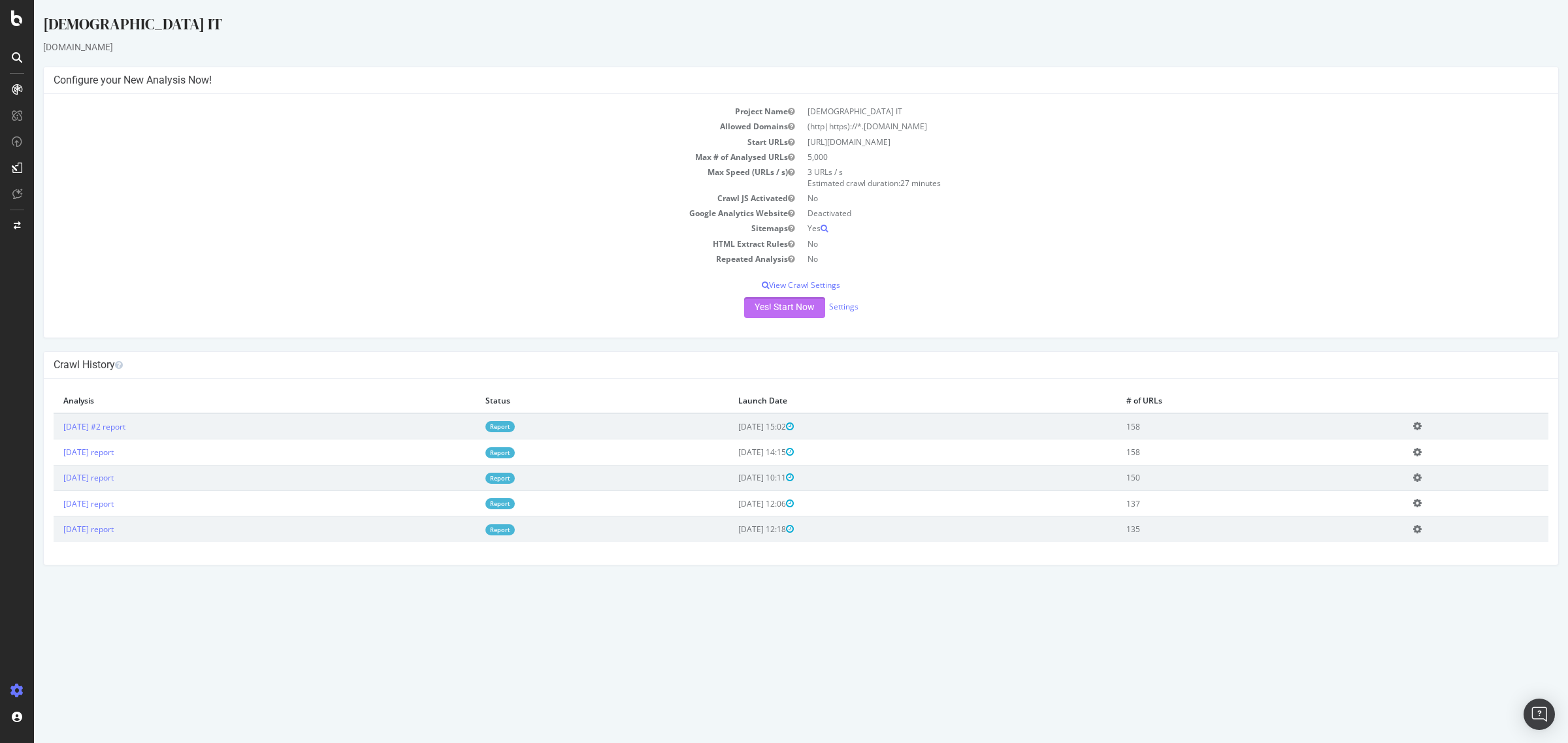
click at [771, 312] on button "Yes! Start Now" at bounding box center [784, 308] width 81 height 21
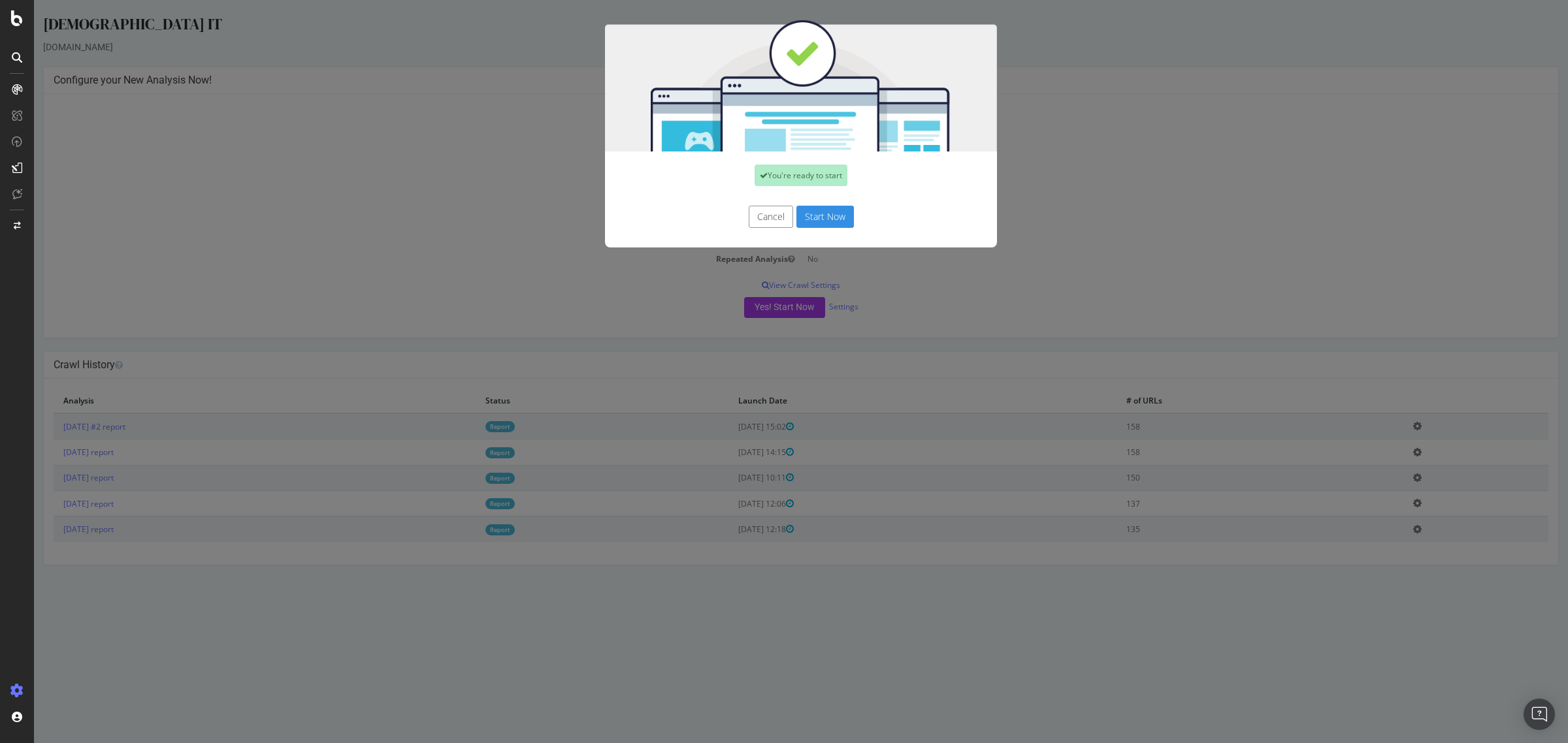
click at [820, 217] on button "Start Now" at bounding box center [825, 216] width 57 height 22
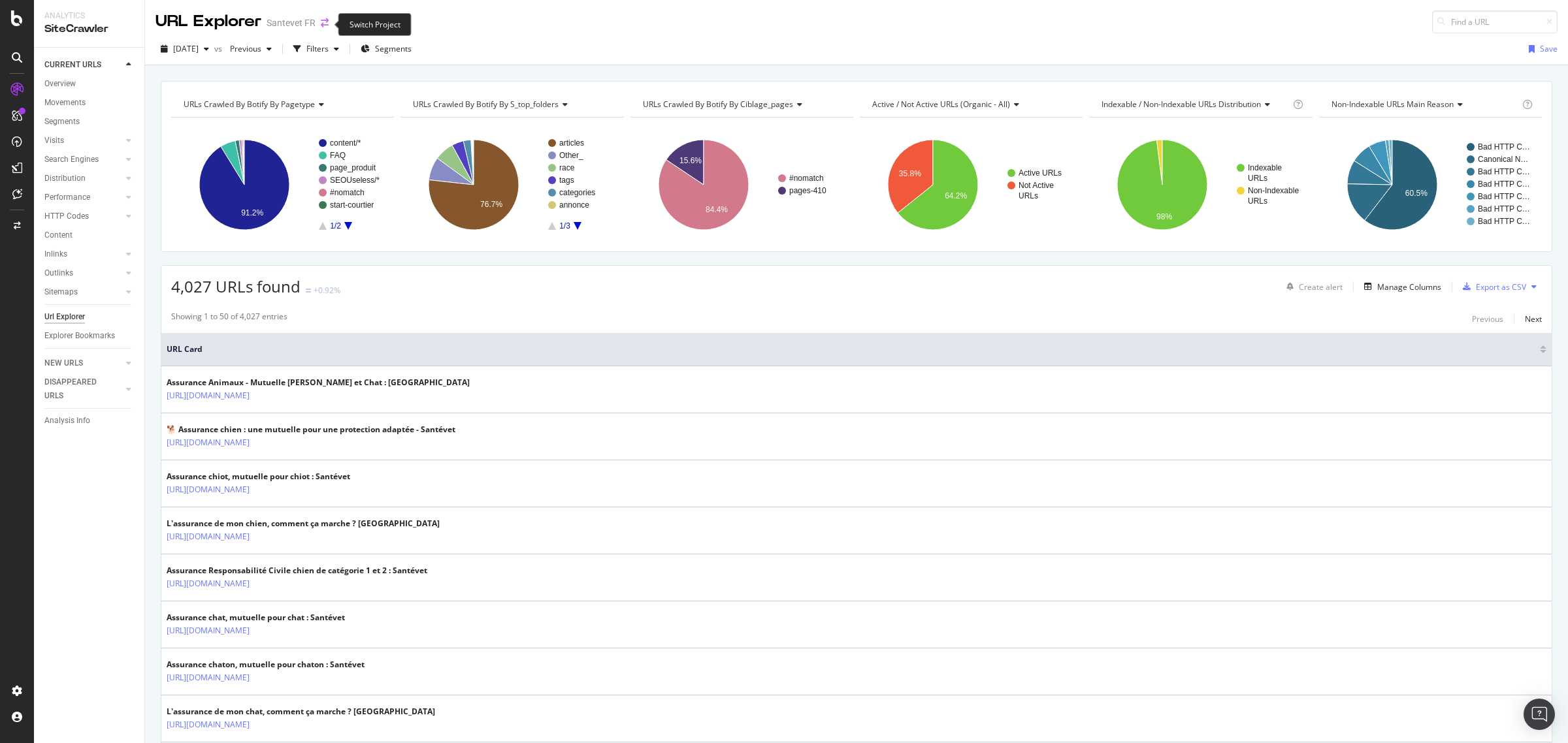
click at [321, 21] on icon "arrow-right-arrow-left" at bounding box center [324, 23] width 8 height 9
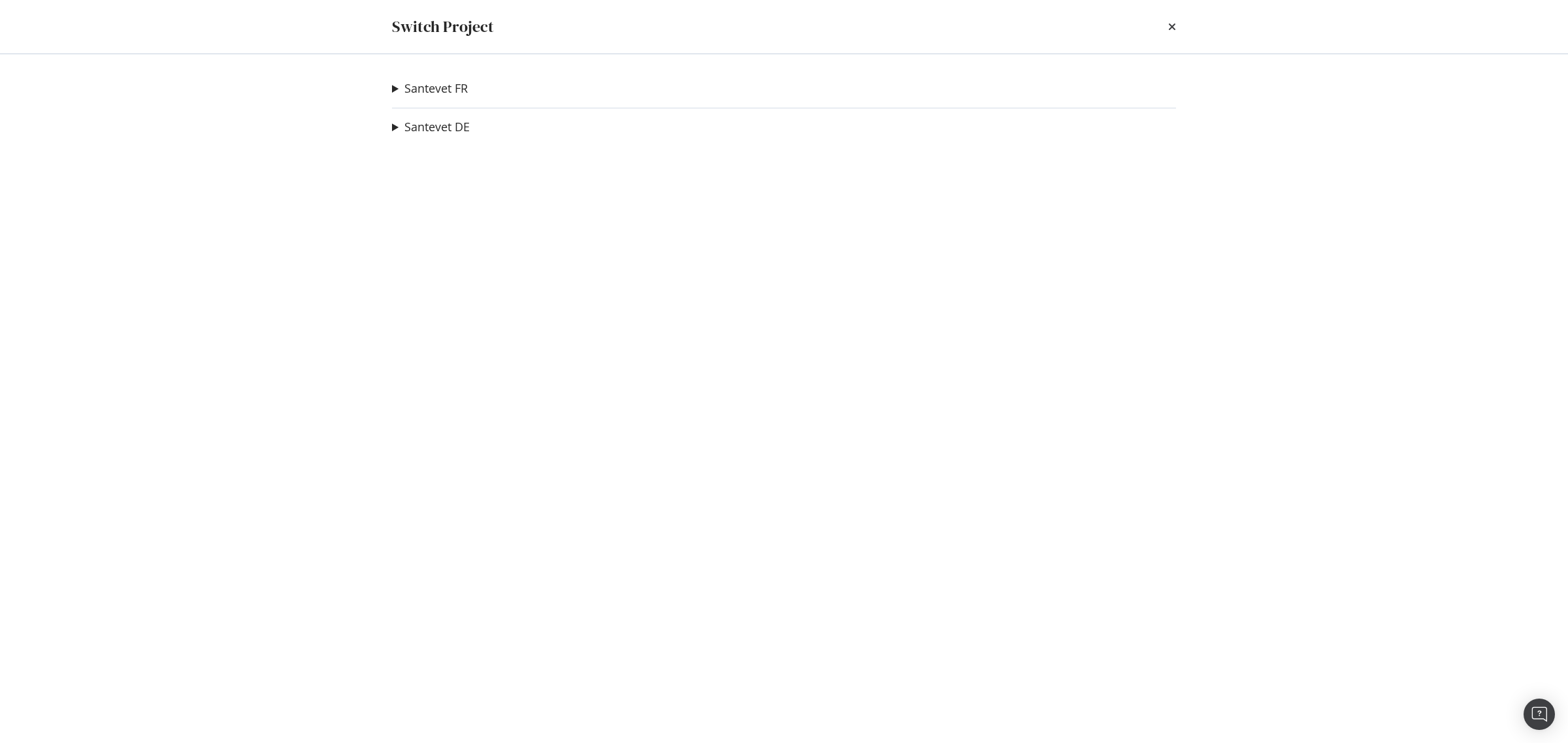
click at [392, 90] on summary "Santevet FR" at bounding box center [430, 88] width 76 height 17
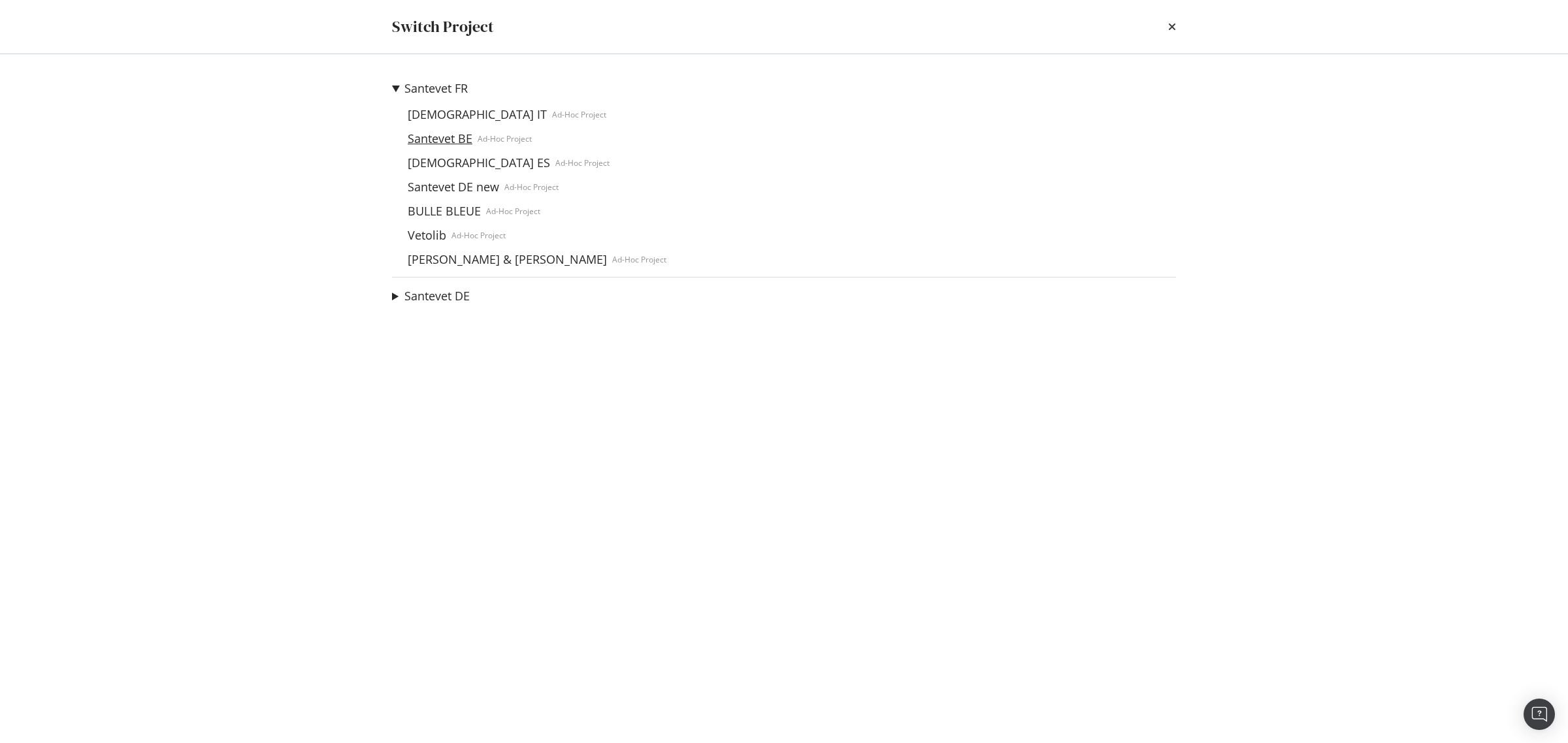
click at [426, 137] on link "Santevet BE" at bounding box center [439, 139] width 75 height 14
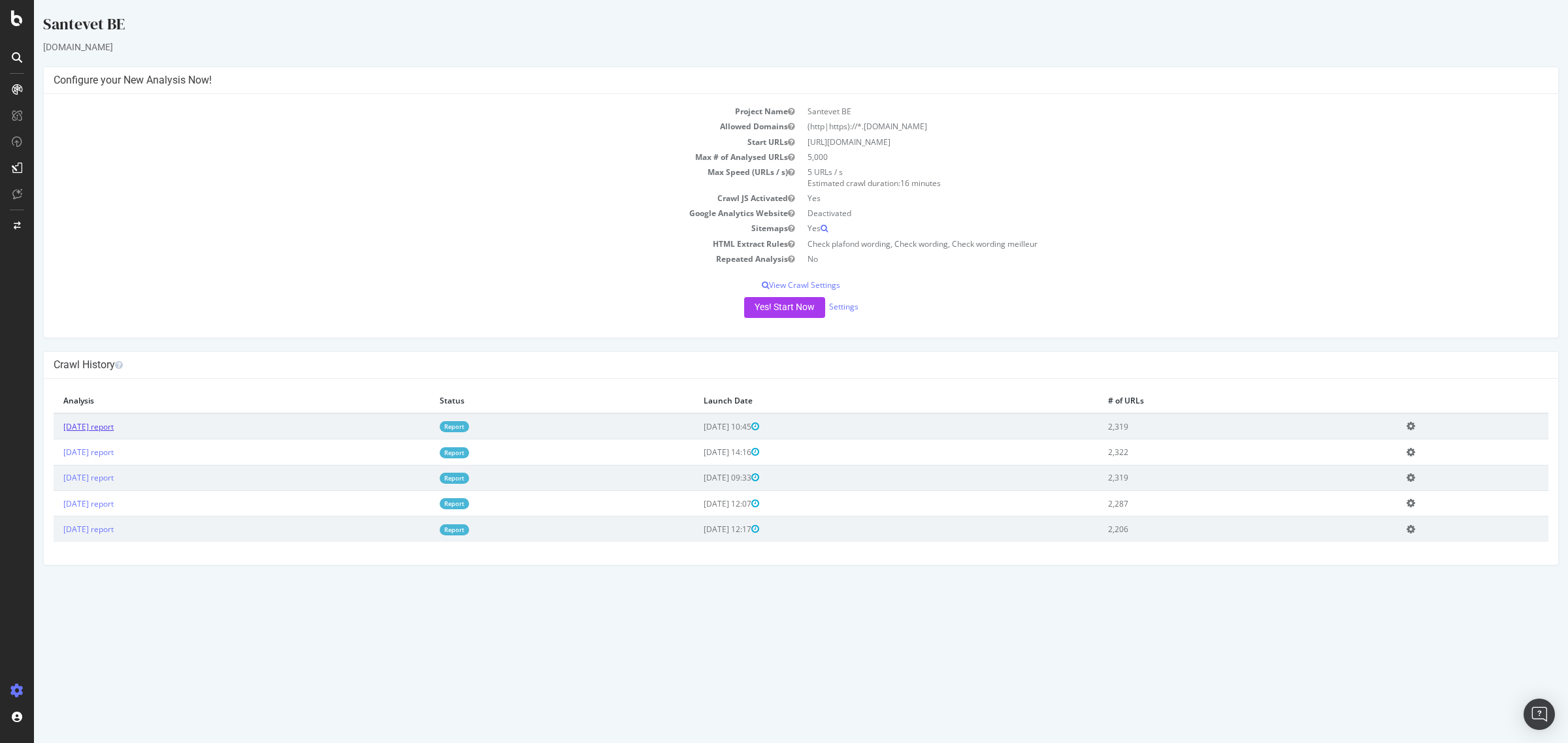
click at [113, 426] on link "[DATE] report" at bounding box center [88, 426] width 51 height 11
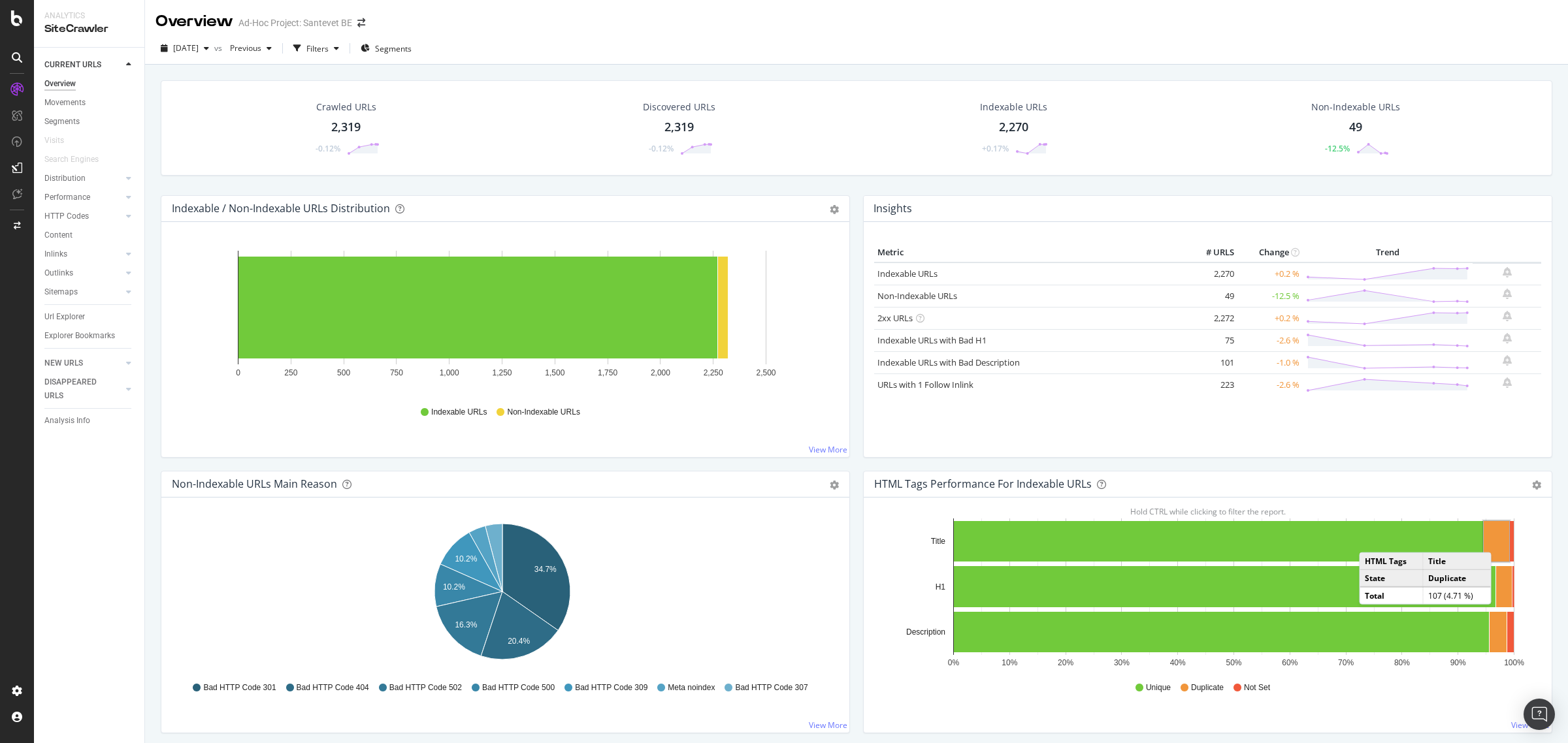
click at [1492, 540] on rect "A chart." at bounding box center [1497, 542] width 26 height 41
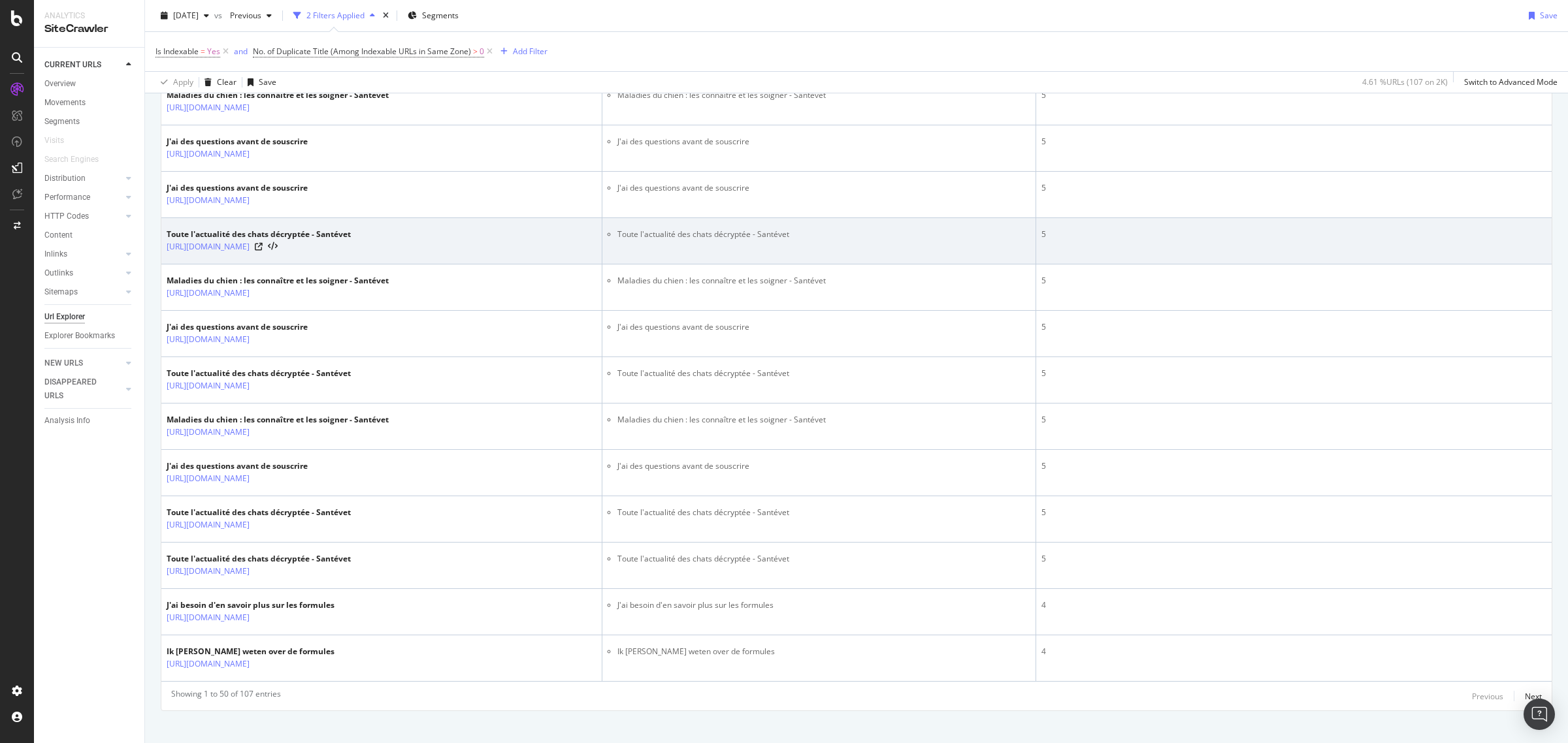
scroll to position [2088, 0]
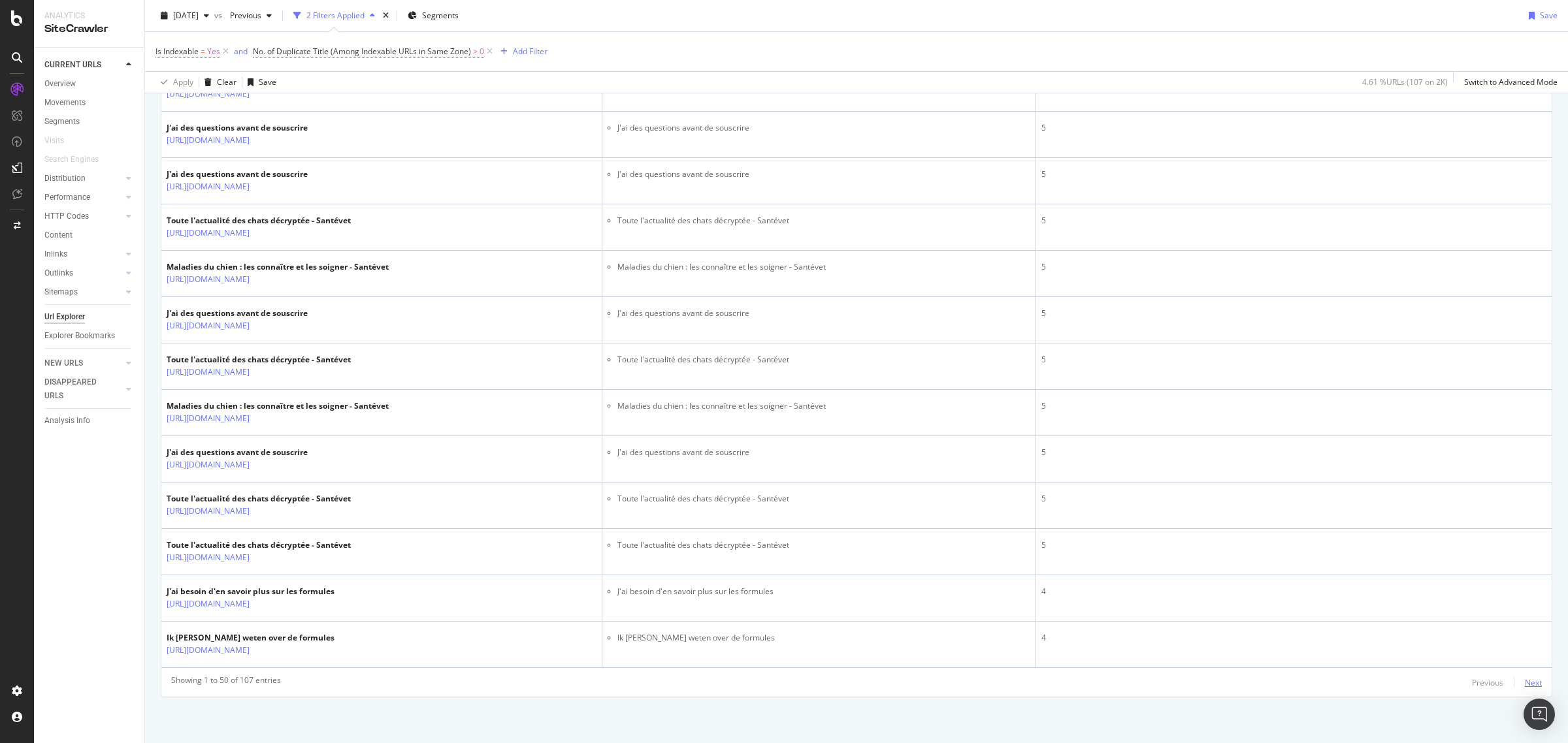
click at [1525, 683] on div "Next" at bounding box center [1533, 683] width 17 height 11
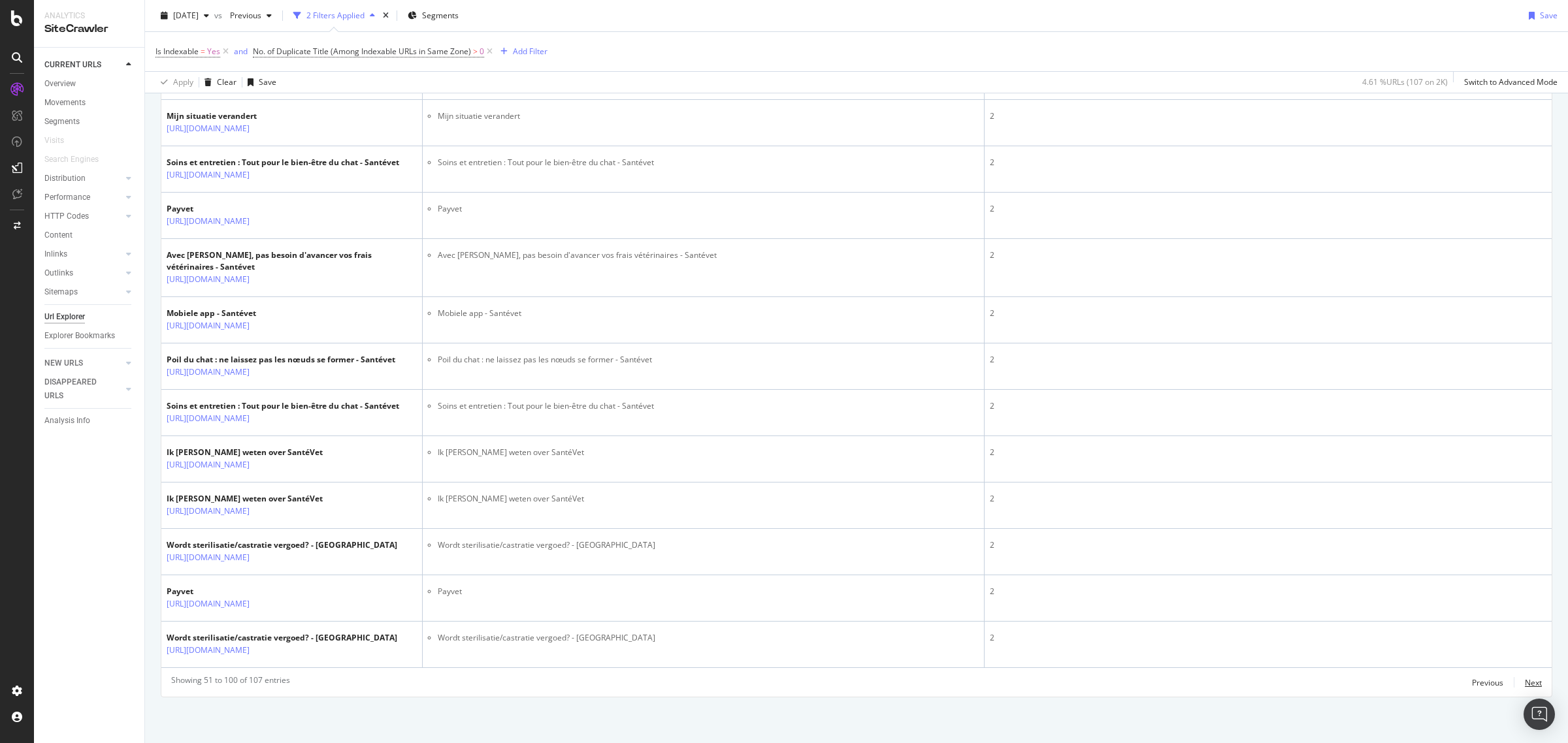
scroll to position [2633, 0]
click at [1525, 680] on div "Next" at bounding box center [1533, 683] width 17 height 11
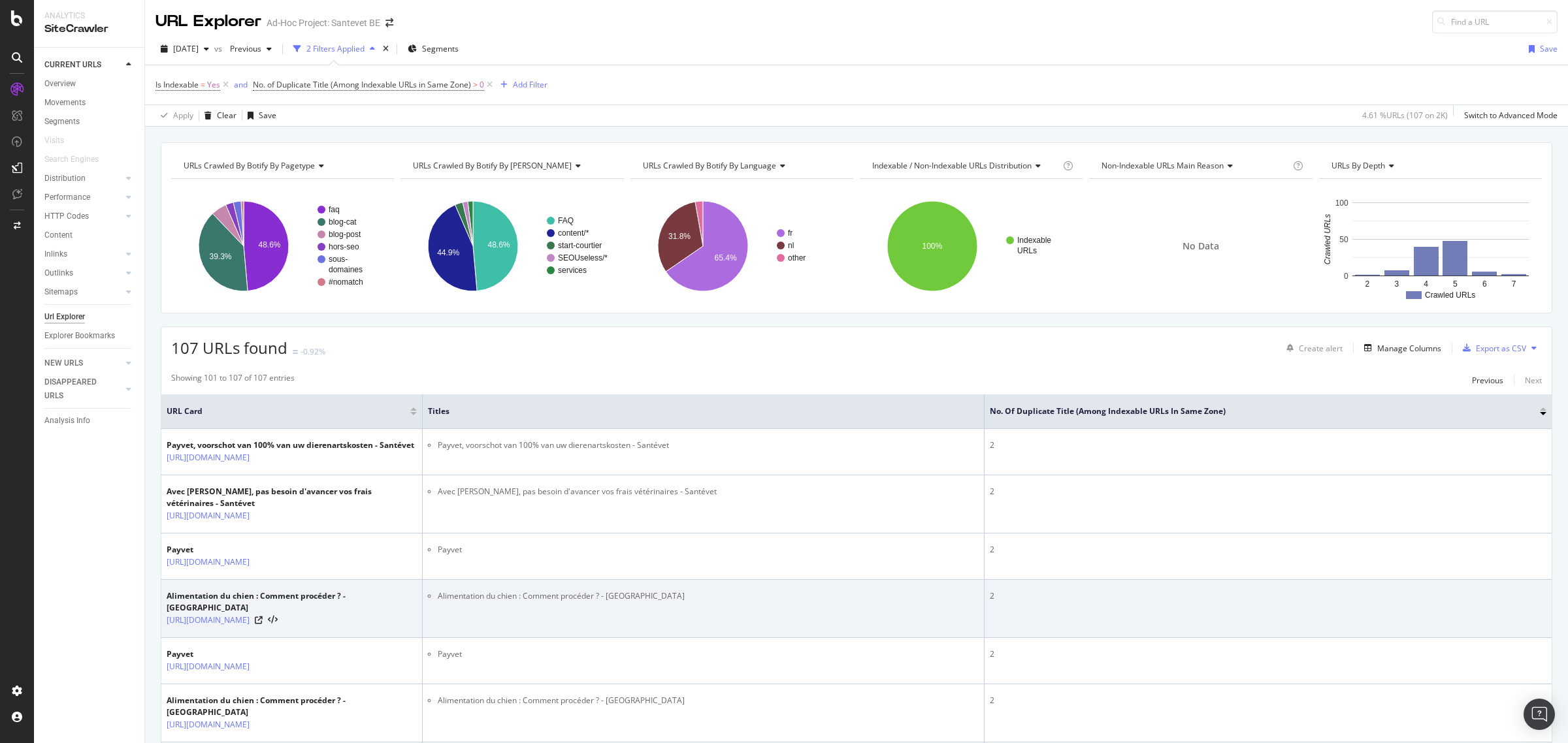
scroll to position [150, 0]
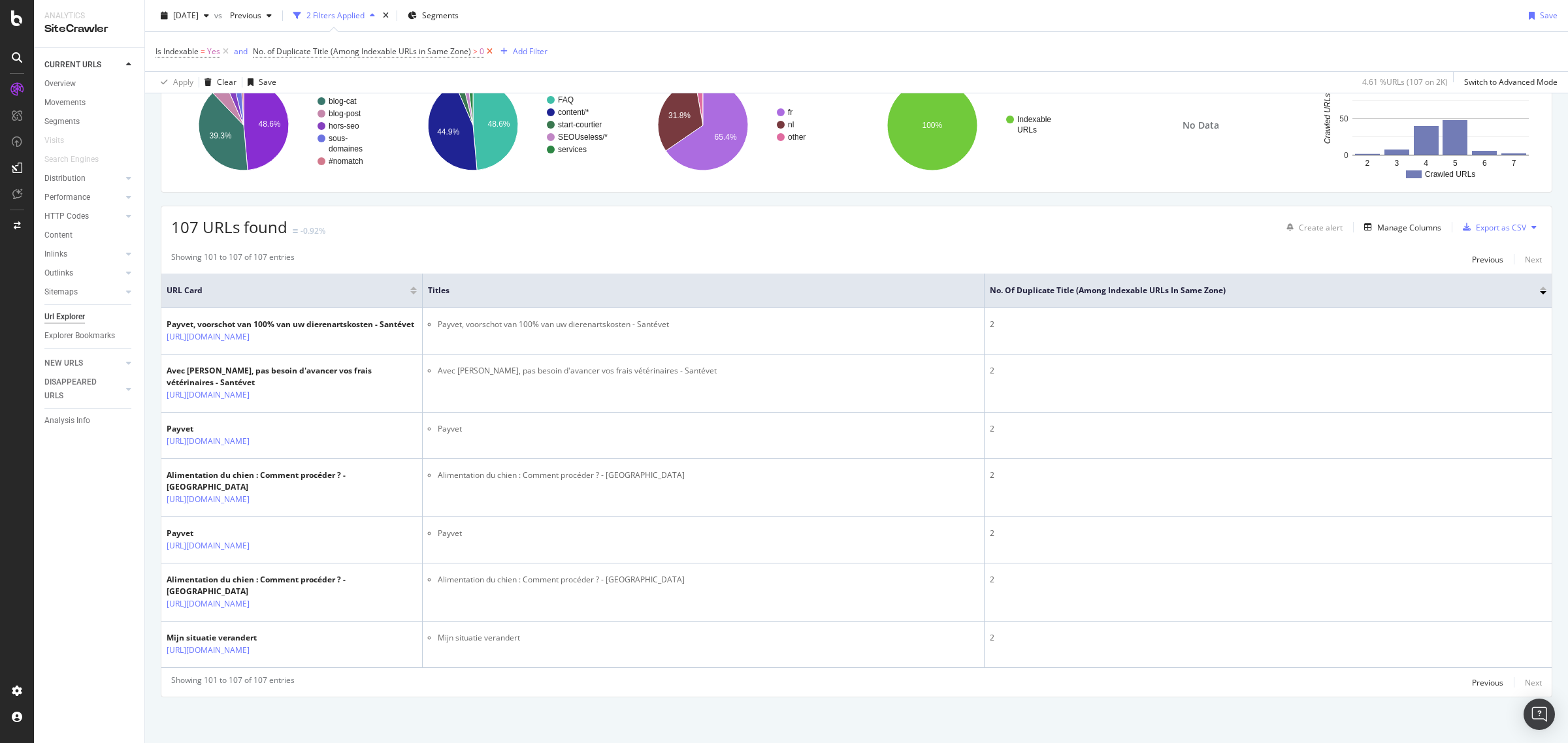
click at [488, 51] on icon at bounding box center [489, 51] width 11 height 13
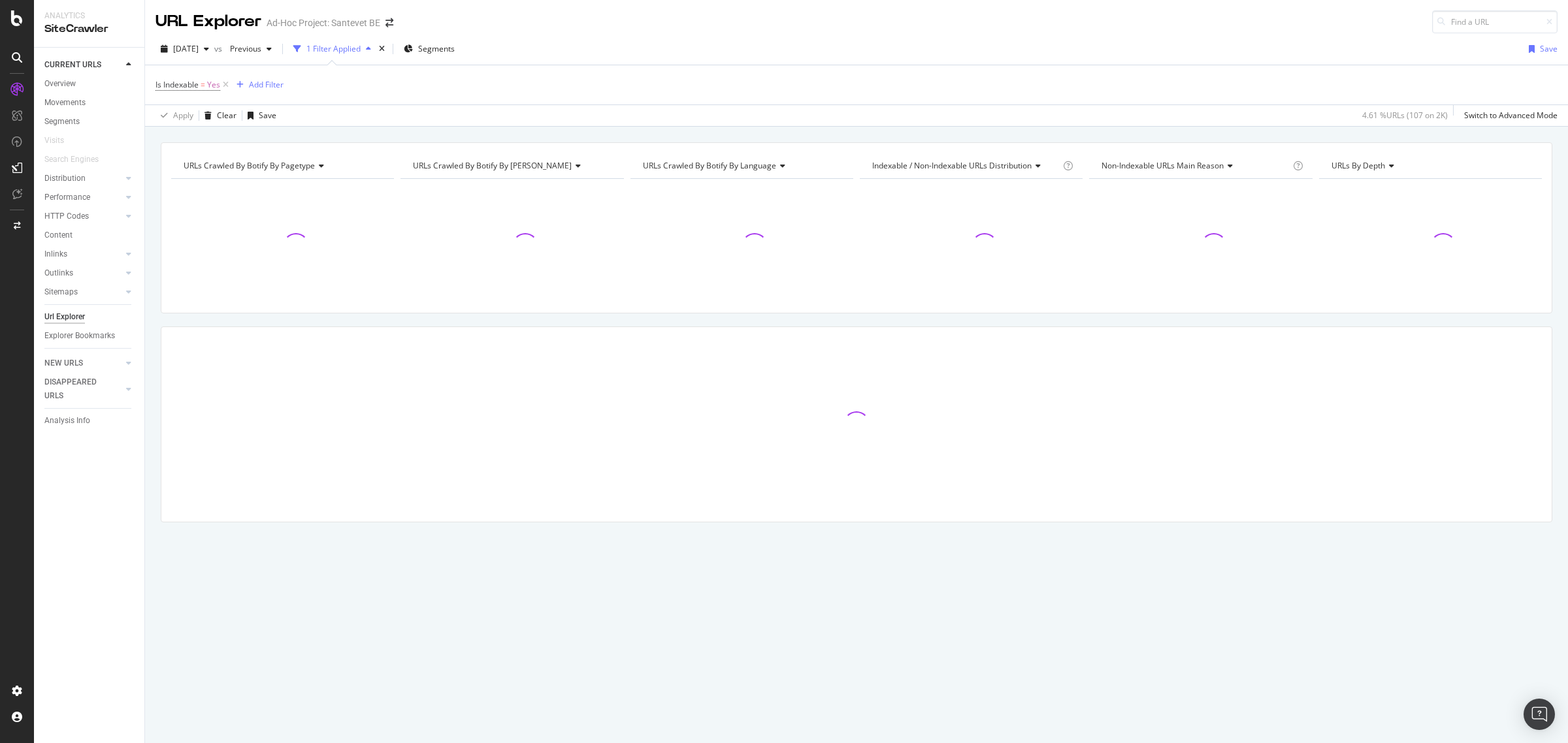
drag, startPoint x: 224, startPoint y: 82, endPoint x: 212, endPoint y: 94, distance: 17.0
click at [224, 82] on icon at bounding box center [225, 85] width 11 height 13
click at [83, 337] on div "Explorer Bookmarks" at bounding box center [79, 336] width 70 height 14
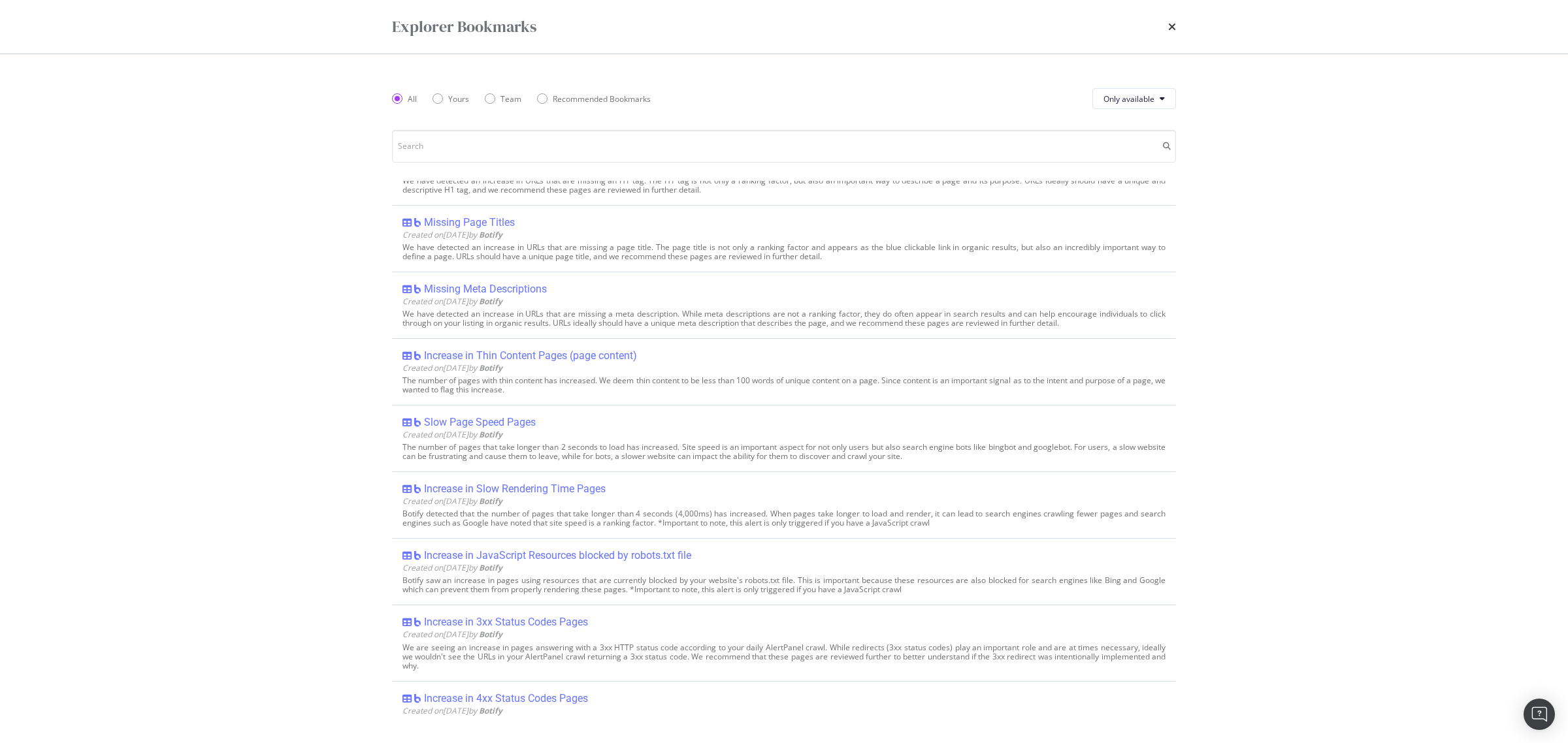
scroll to position [1061, 0]
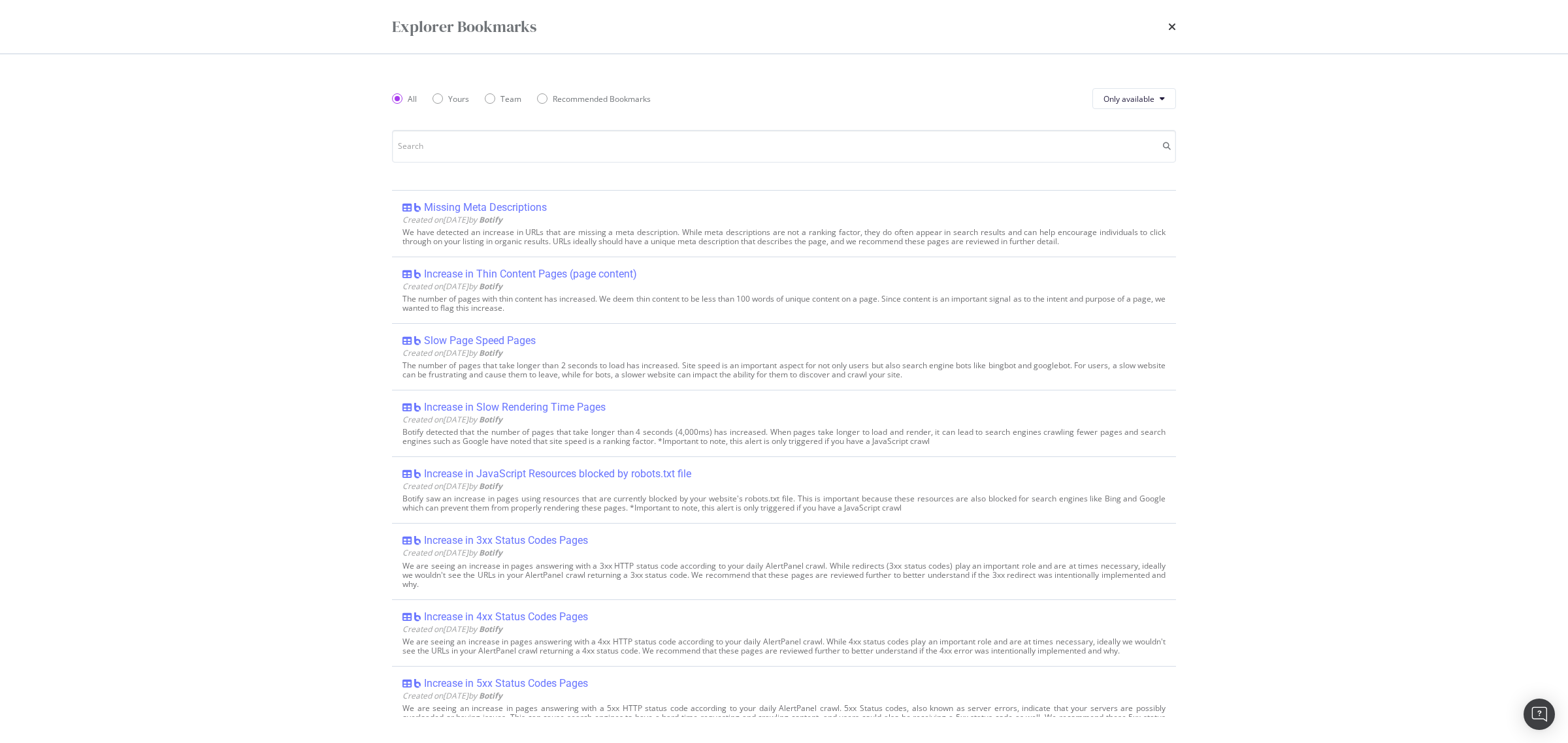
click at [519, 618] on div "Increase in 4xx Status Codes Pages" at bounding box center [506, 617] width 164 height 13
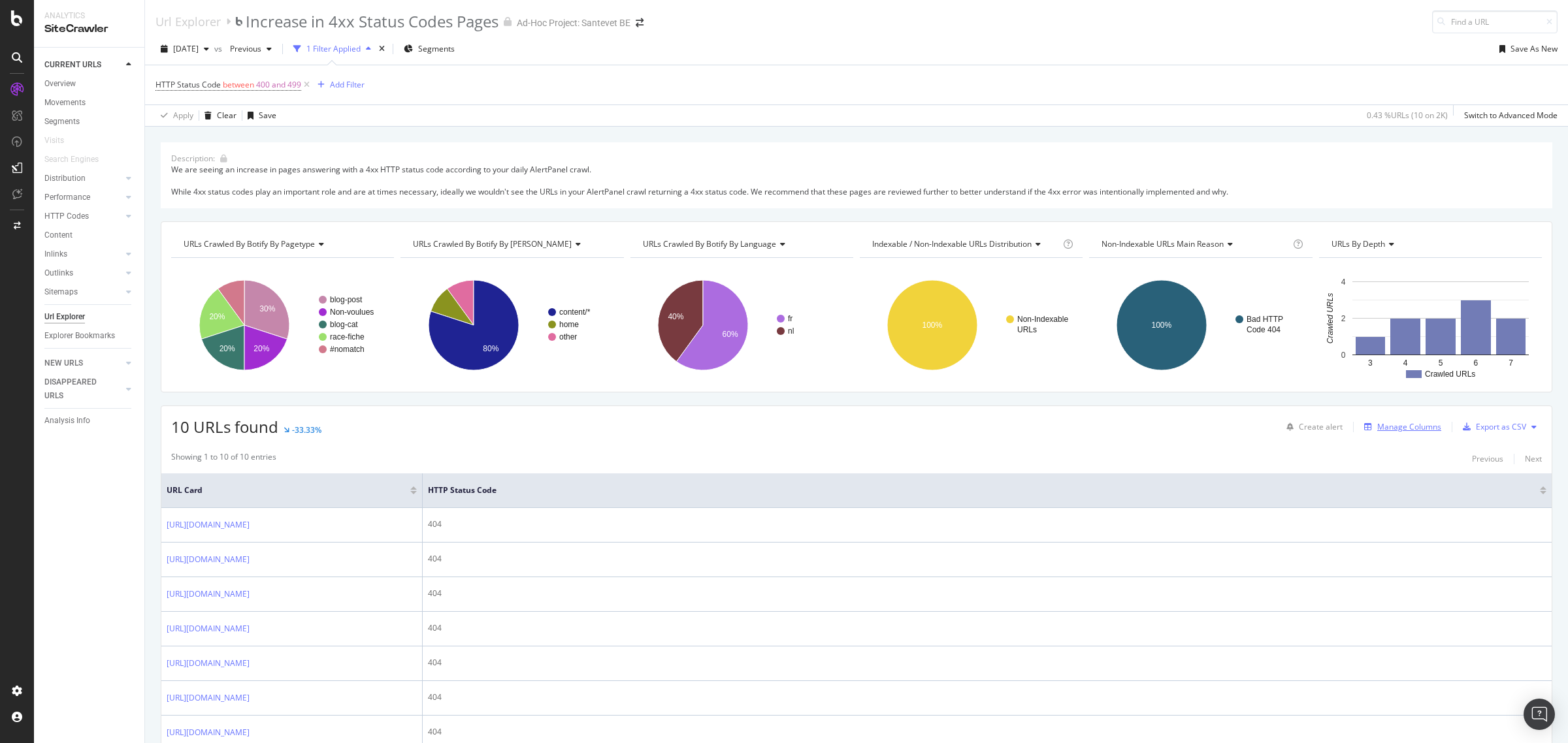
click at [1383, 423] on div "Manage Columns" at bounding box center [1409, 426] width 64 height 11
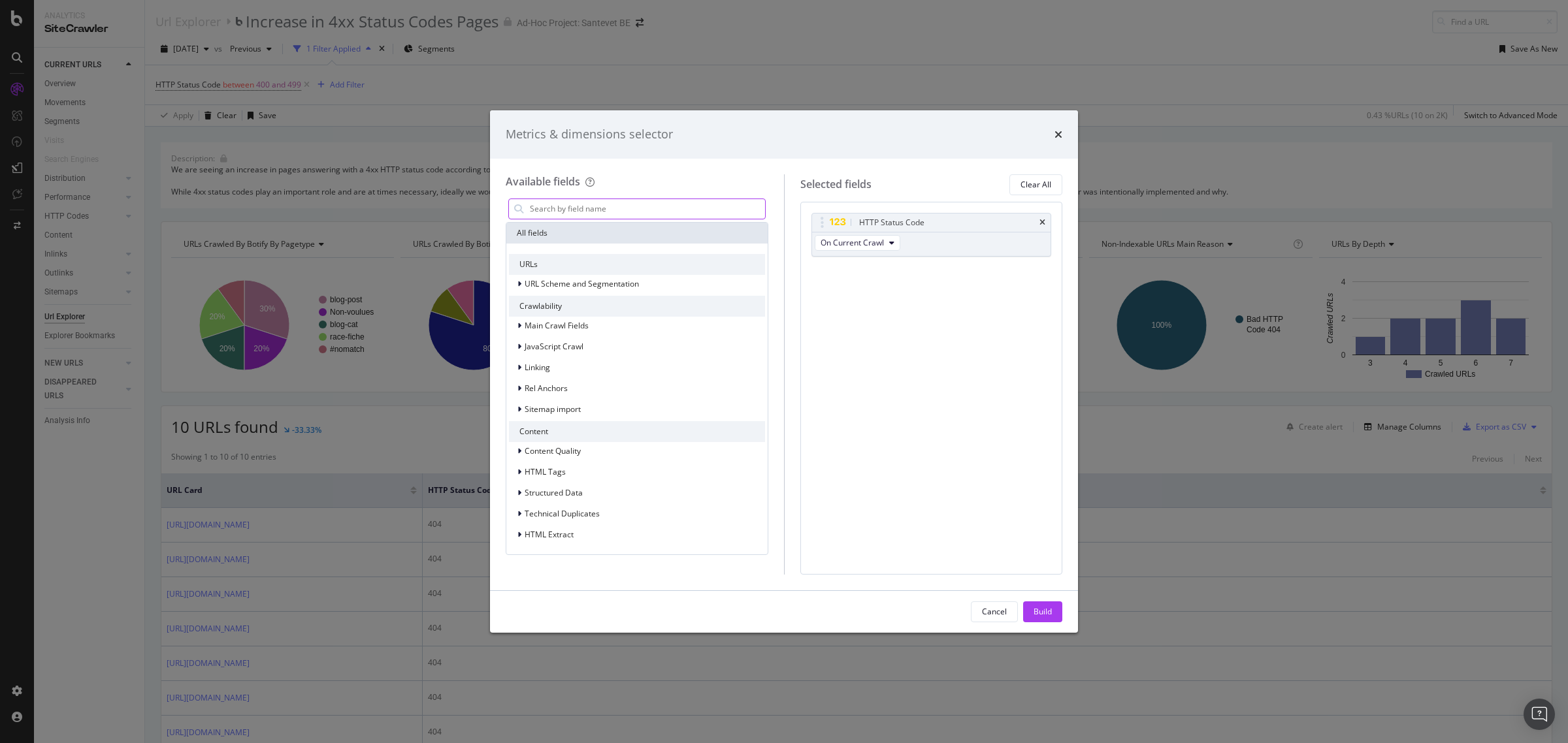
click at [606, 200] on input "modal" at bounding box center [646, 209] width 237 height 20
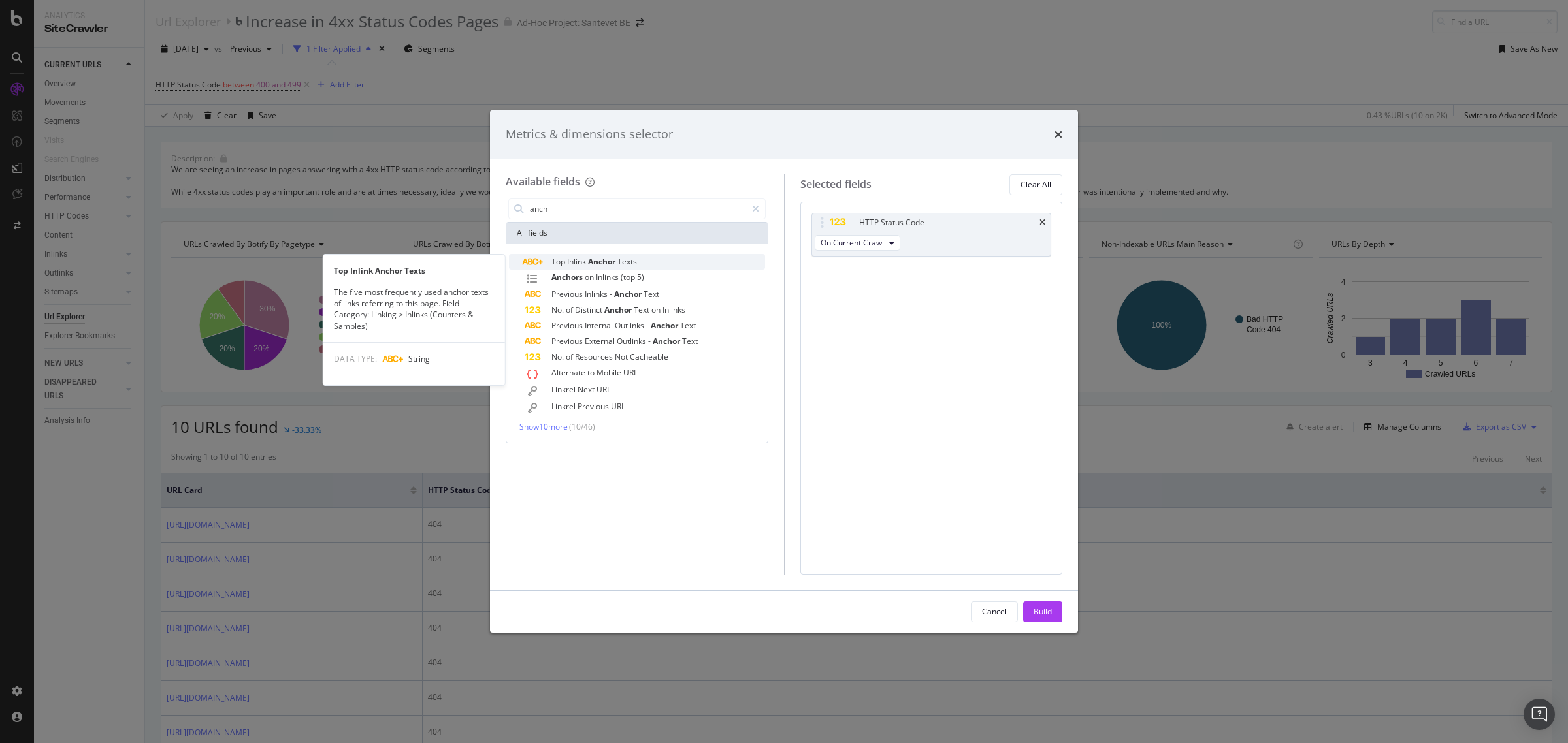
type input "anch"
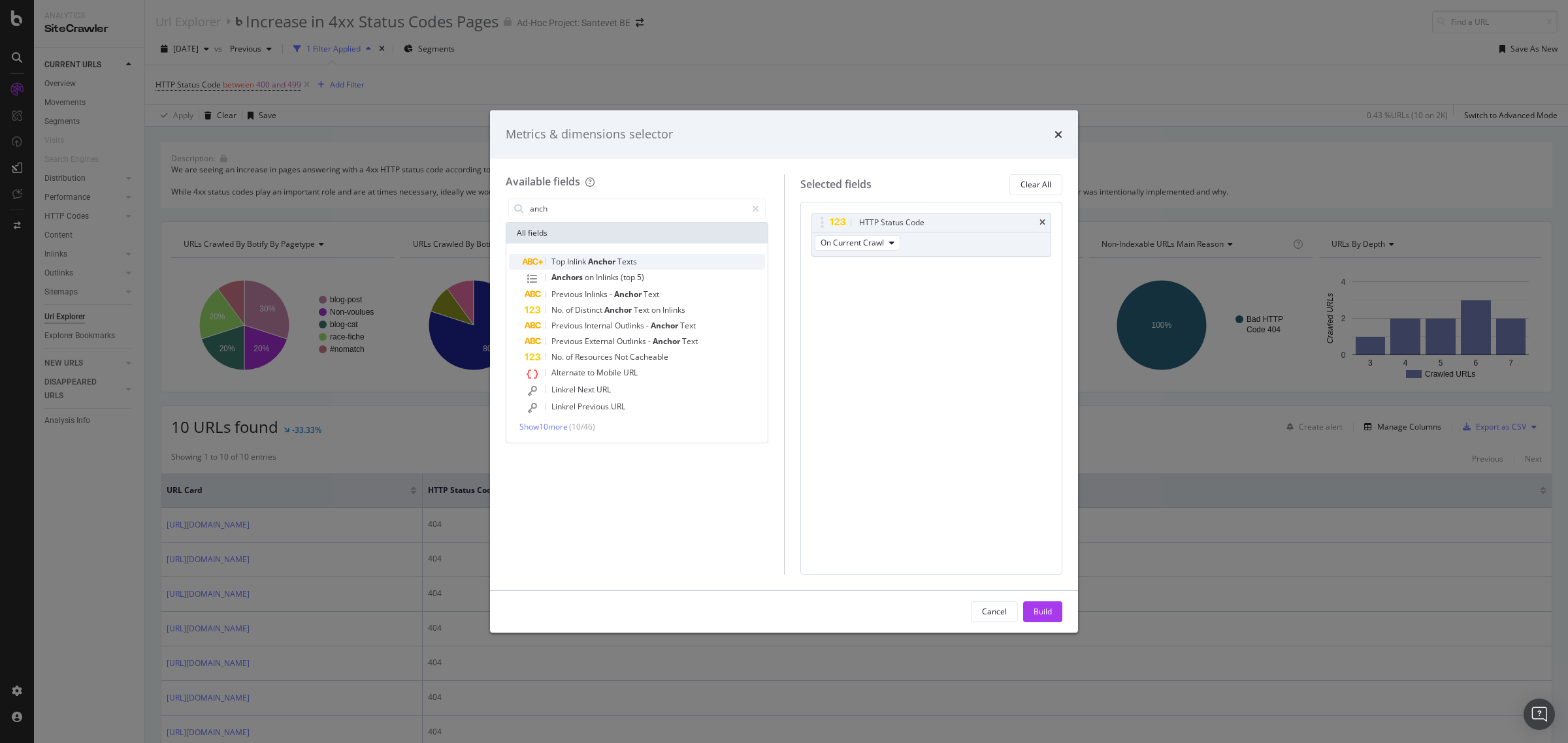
click at [612, 260] on span "Anchor" at bounding box center [603, 262] width 29 height 11
click at [1040, 611] on div "Build" at bounding box center [1043, 611] width 18 height 11
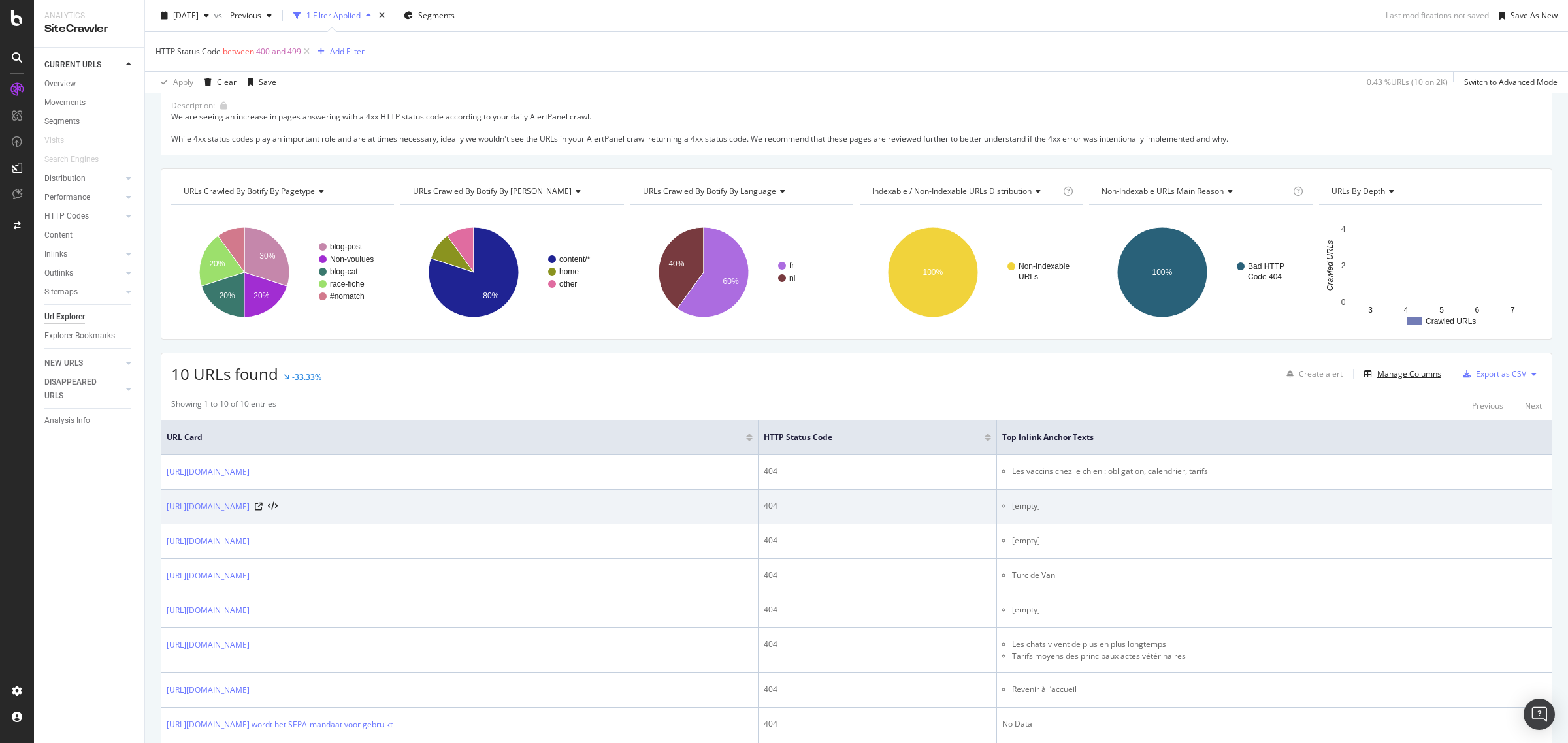
scroll to position [82, 0]
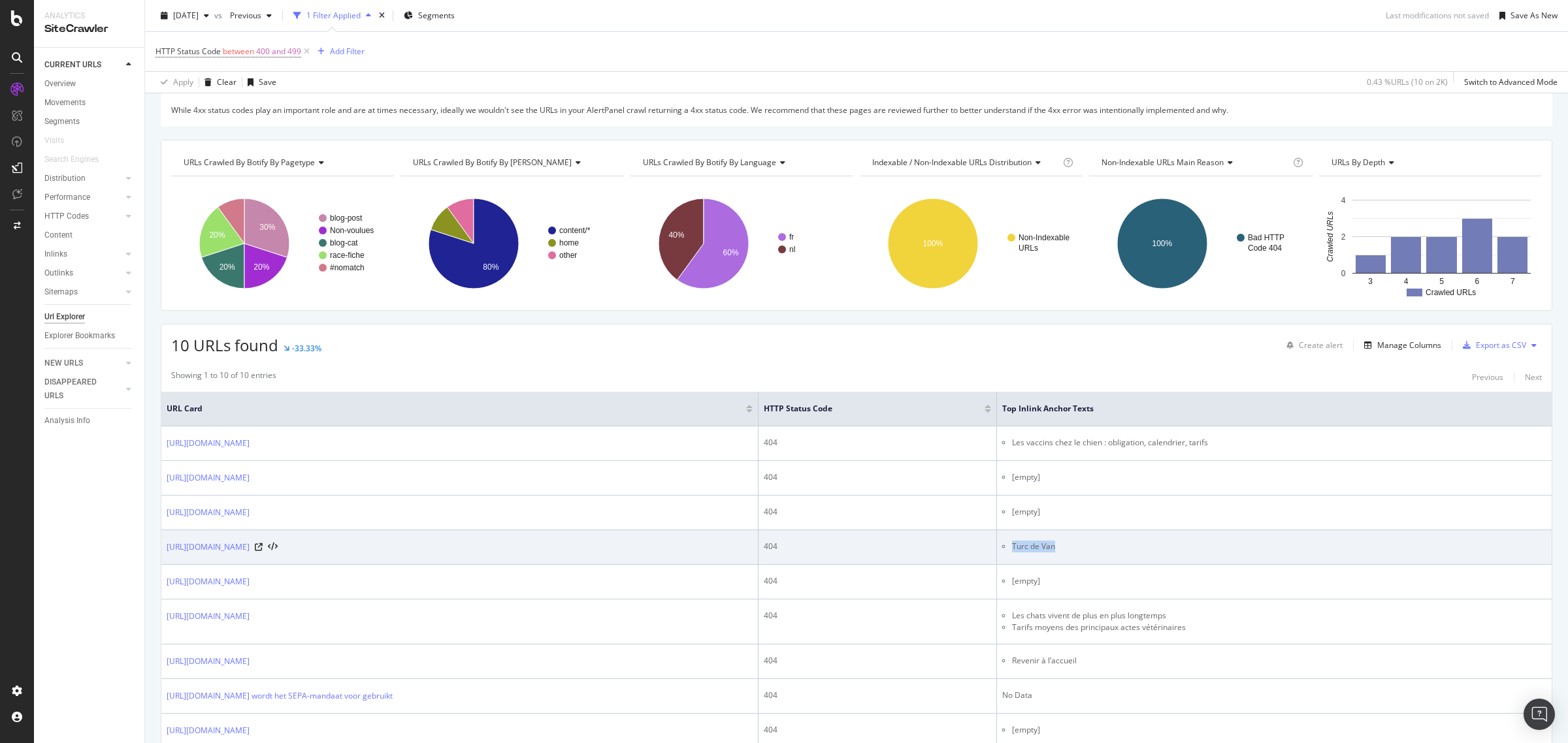
copy li "Turc de Van"
drag, startPoint x: 1142, startPoint y: 547, endPoint x: 1095, endPoint y: 546, distance: 47.0
click at [1095, 546] on li "Turc de Van" at bounding box center [1279, 547] width 535 height 12
click at [262, 549] on icon at bounding box center [259, 547] width 8 height 8
drag, startPoint x: 448, startPoint y: 551, endPoint x: 286, endPoint y: 539, distance: 162.4
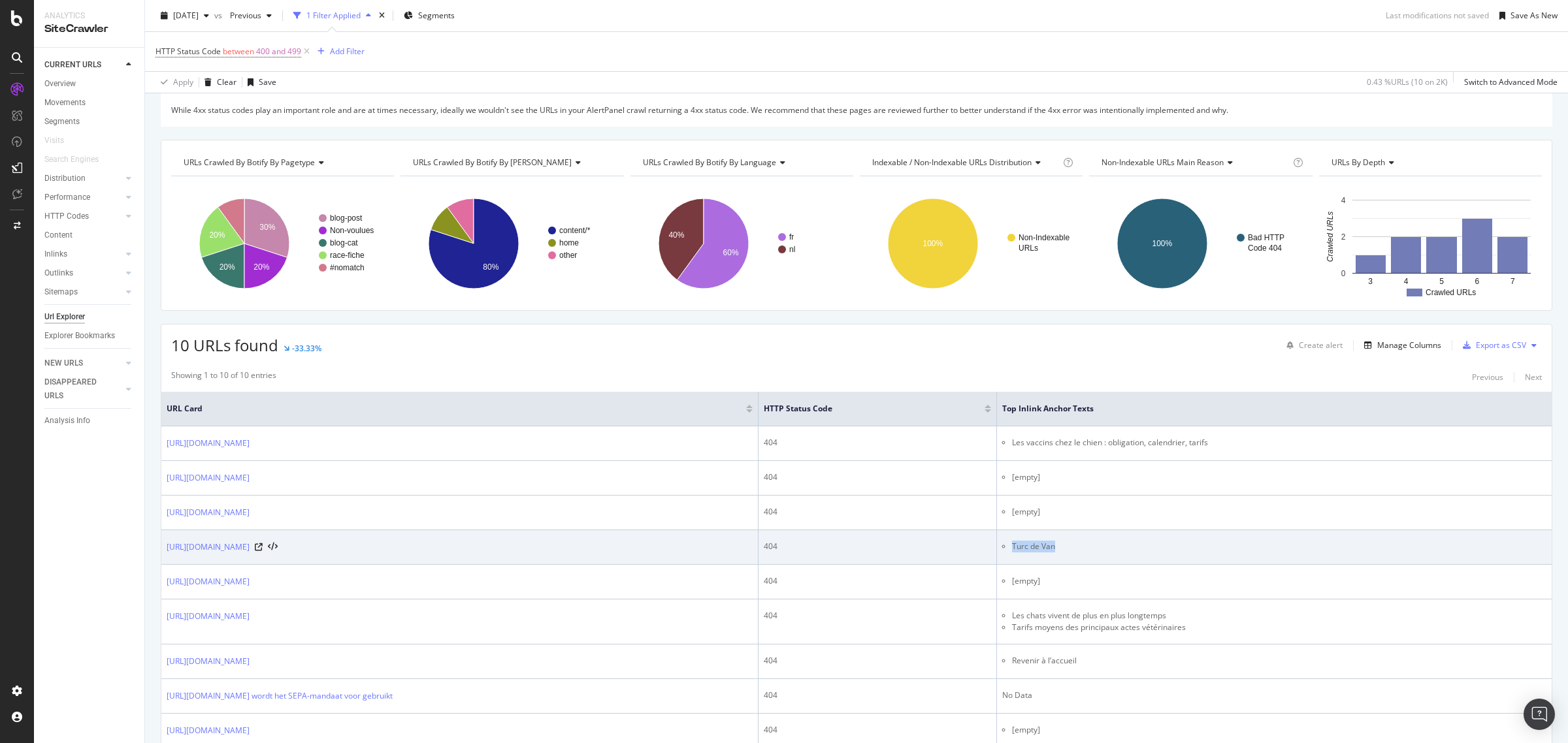
click at [286, 539] on td "https://www.santevet.be/fr/race/les-plus-belles-races-de-chats-turcs" at bounding box center [460, 548] width 597 height 35
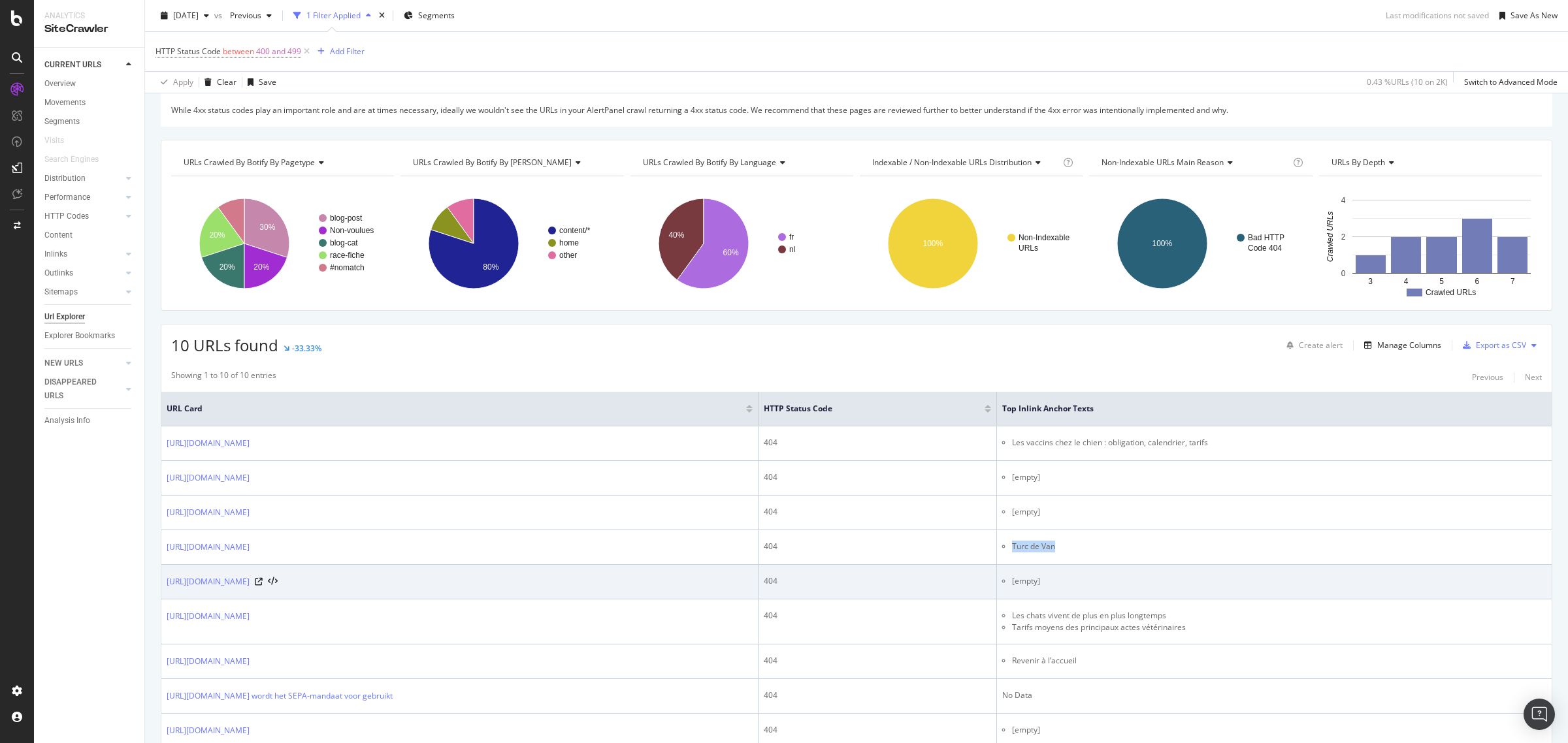
copy div "les-plus-belles-races-de-chats-turcs"
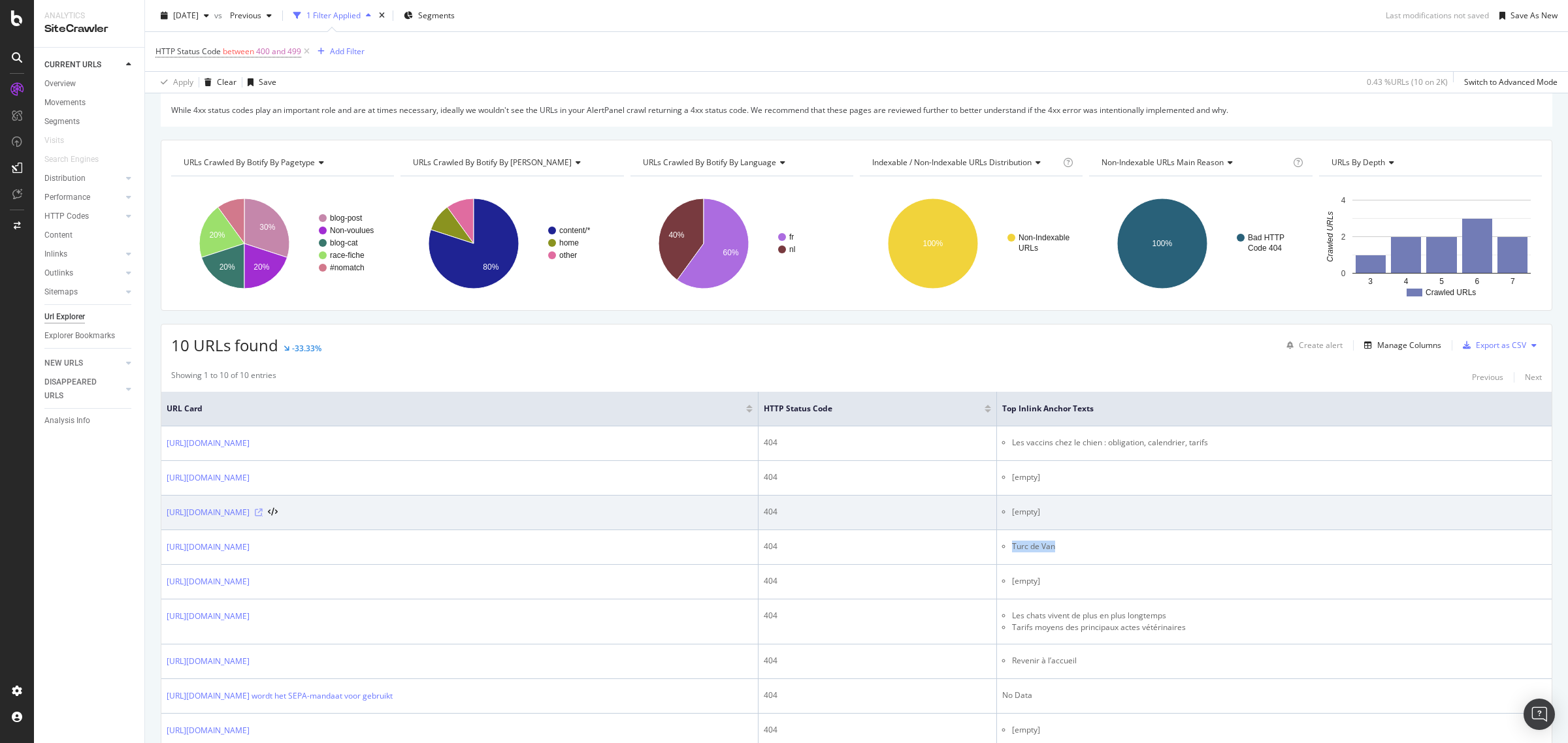
click at [262, 513] on icon at bounding box center [259, 512] width 8 height 8
